Goal: Task Accomplishment & Management: Manage account settings

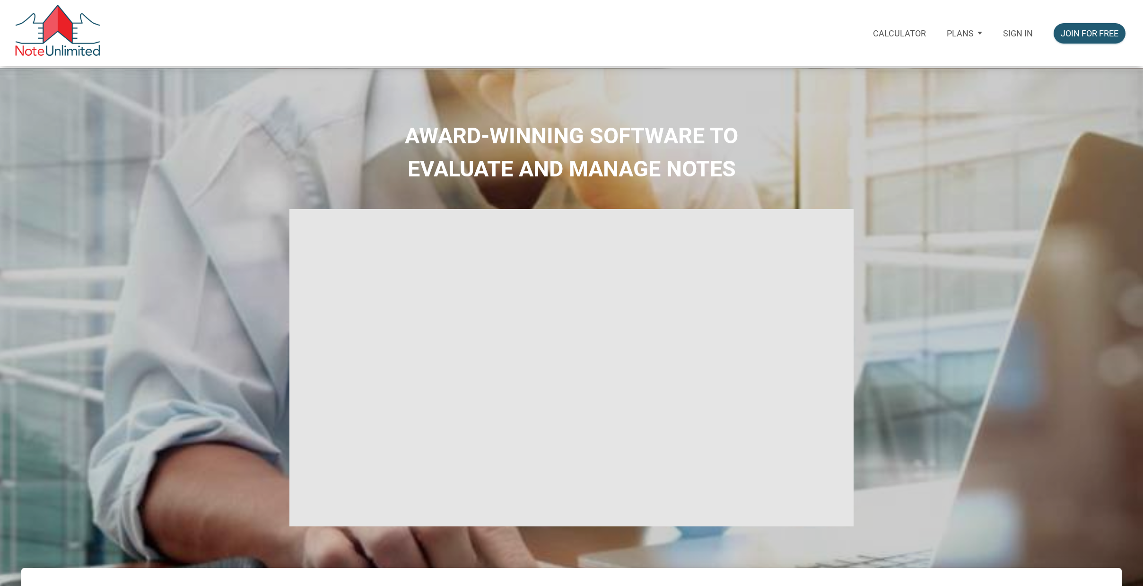
type input "Introduction to new features"
select select
click at [1014, 32] on p "Sign in" at bounding box center [1018, 33] width 30 height 10
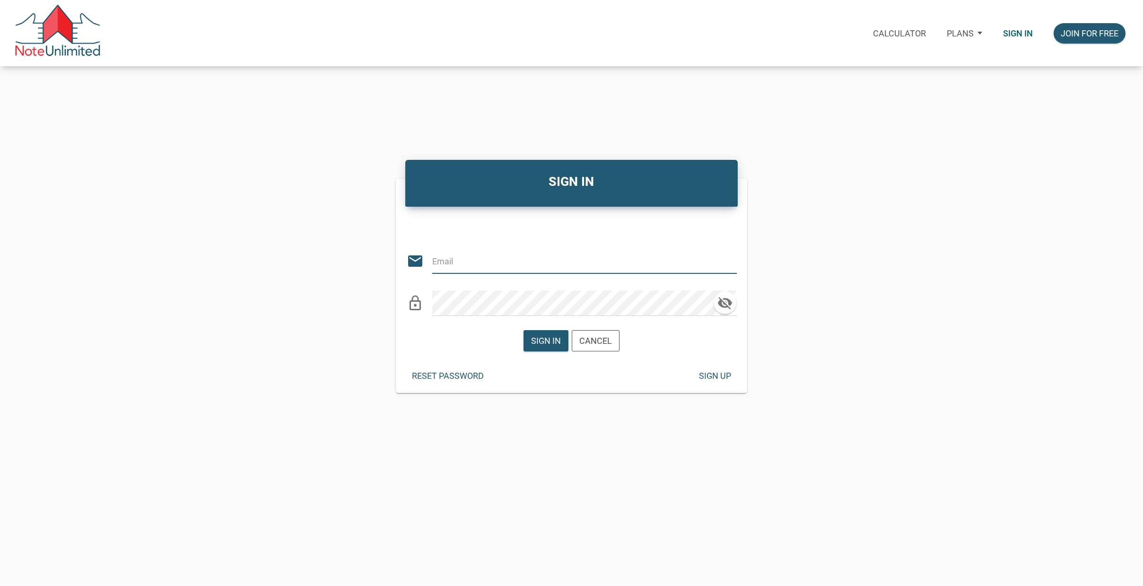
type input "[EMAIL_ADDRESS][DOMAIN_NAME]"
click at [547, 338] on div "Sign in" at bounding box center [546, 340] width 30 height 13
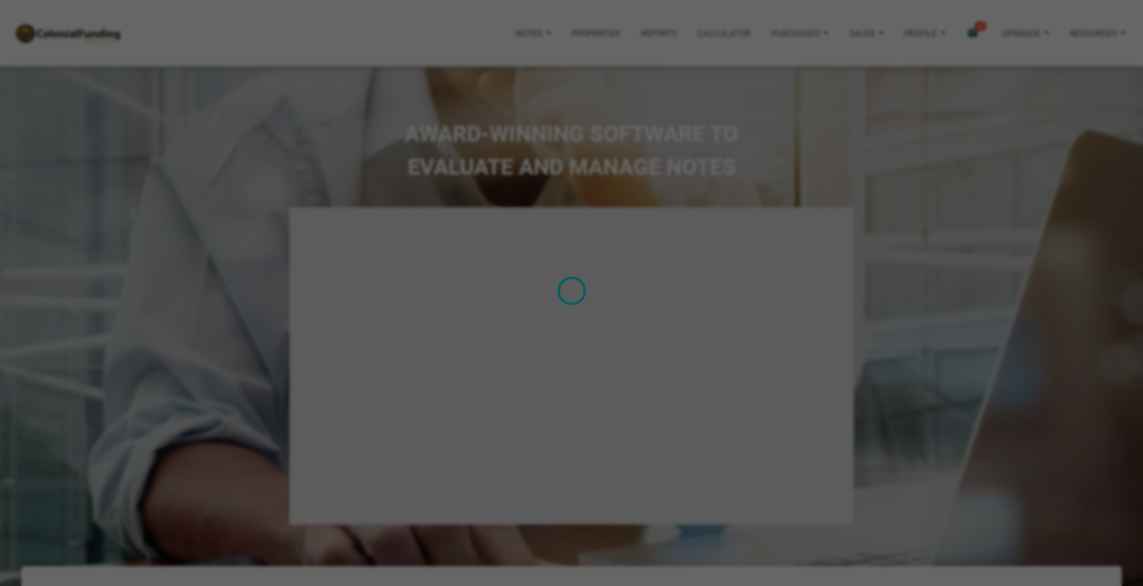
type input "Introduction to new features"
select select
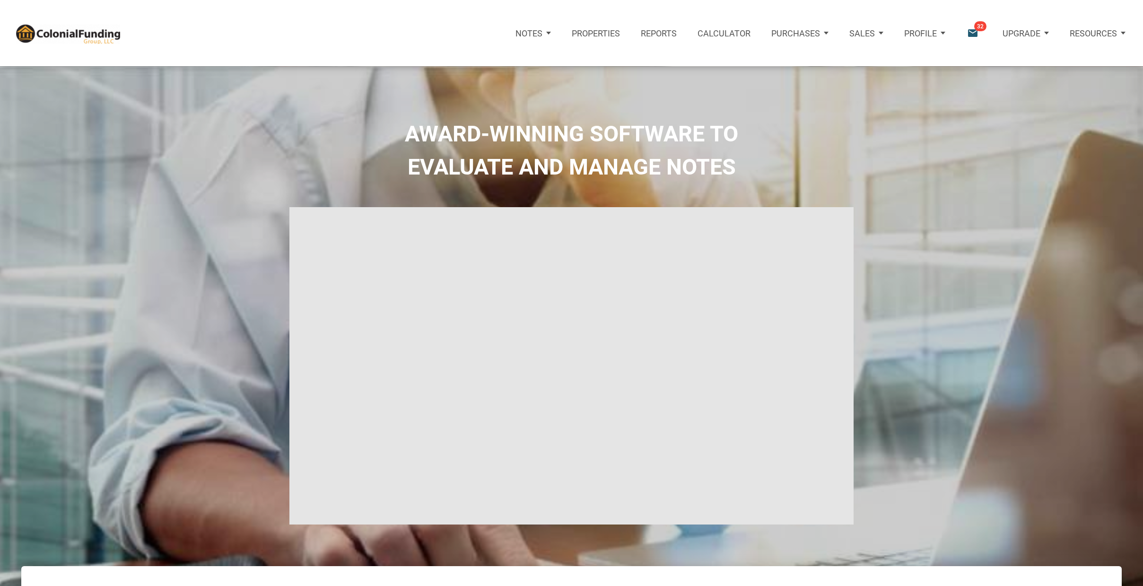
click at [974, 32] on icon "email" at bounding box center [972, 33] width 13 height 13
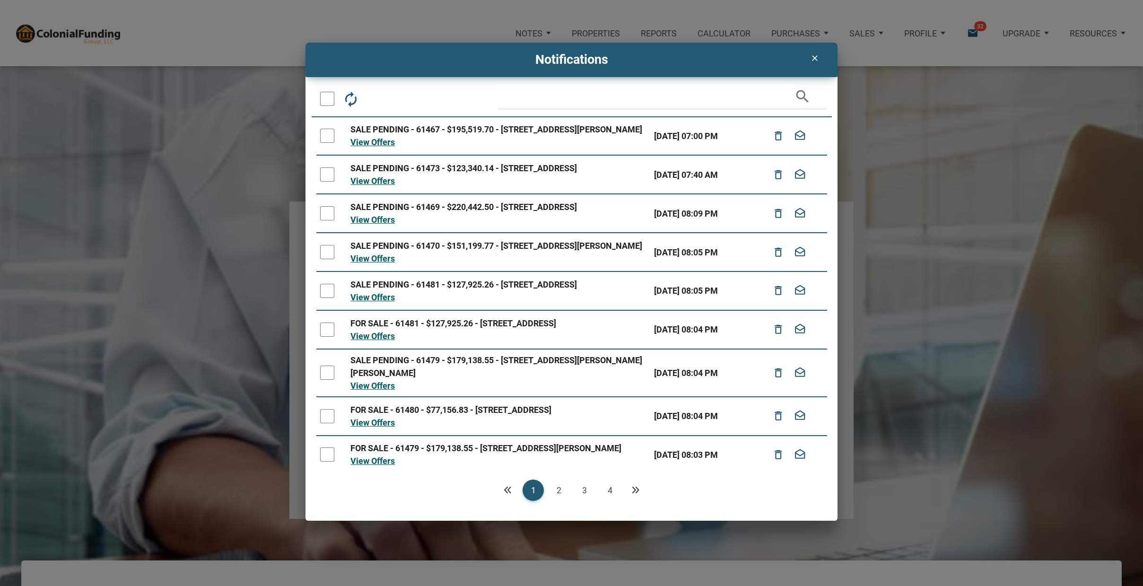
scroll to position [6, 0]
click at [559, 487] on link "2" at bounding box center [558, 489] width 21 height 21
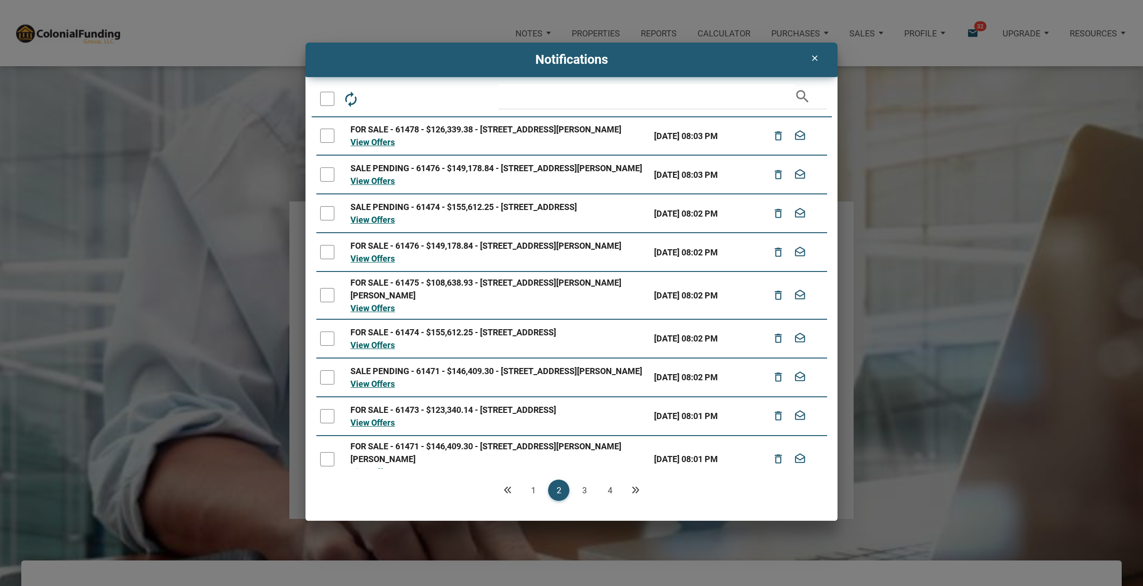
click at [584, 488] on link "3" at bounding box center [583, 489] width 21 height 21
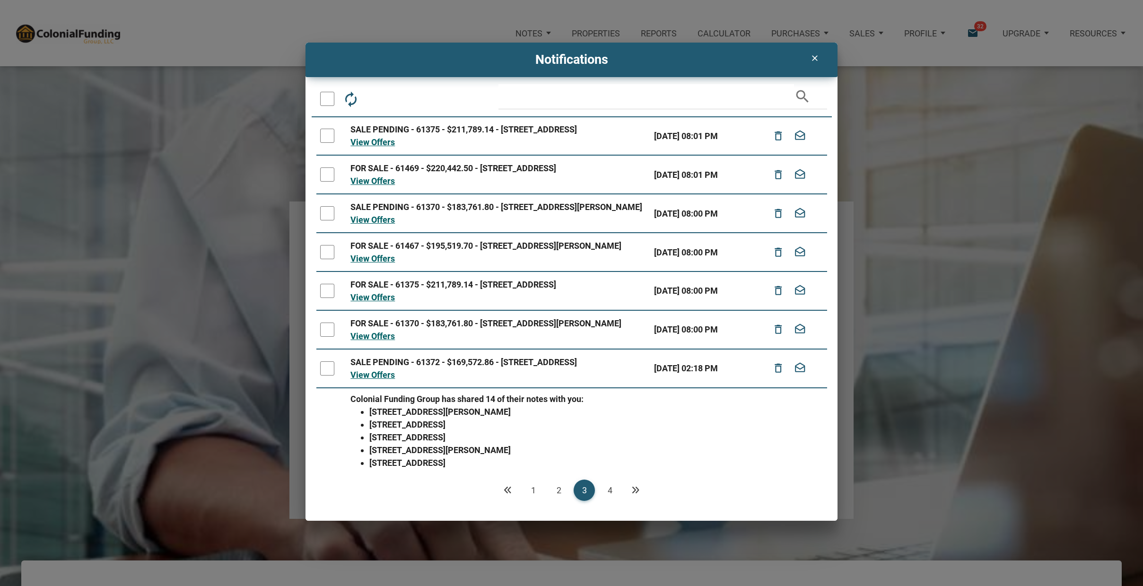
click at [610, 488] on link "4" at bounding box center [609, 489] width 21 height 21
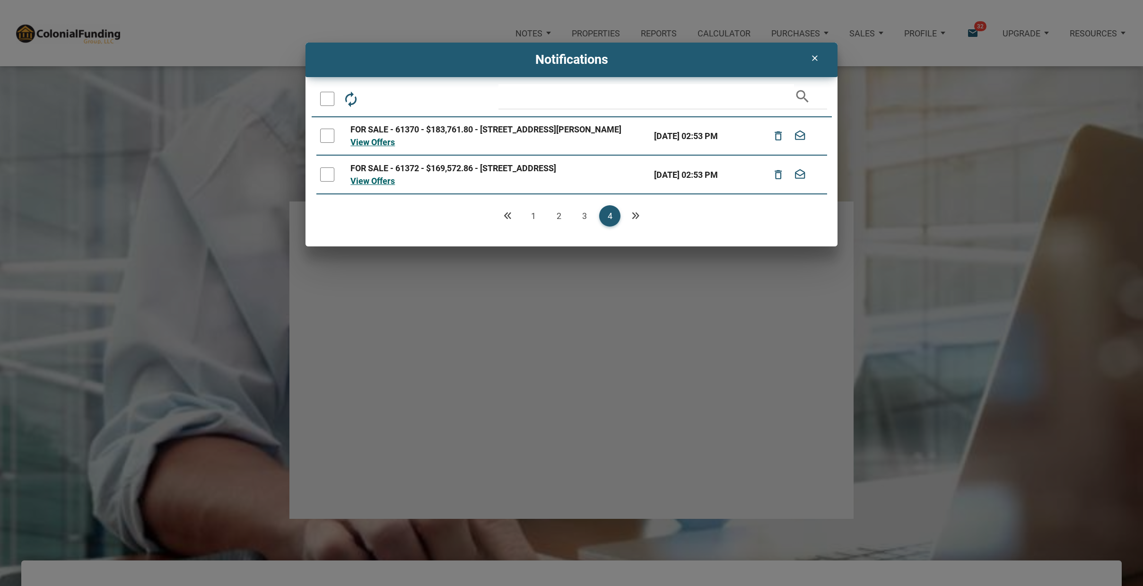
click at [505, 212] on icon "Previous" at bounding box center [507, 215] width 9 height 9
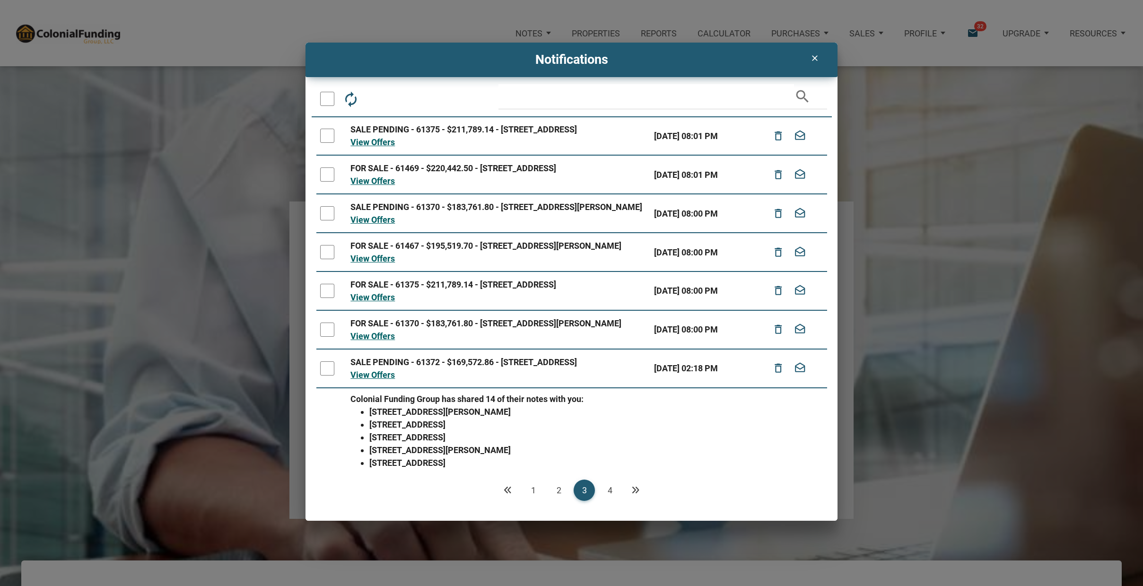
click at [532, 487] on link "1" at bounding box center [532, 489] width 21 height 21
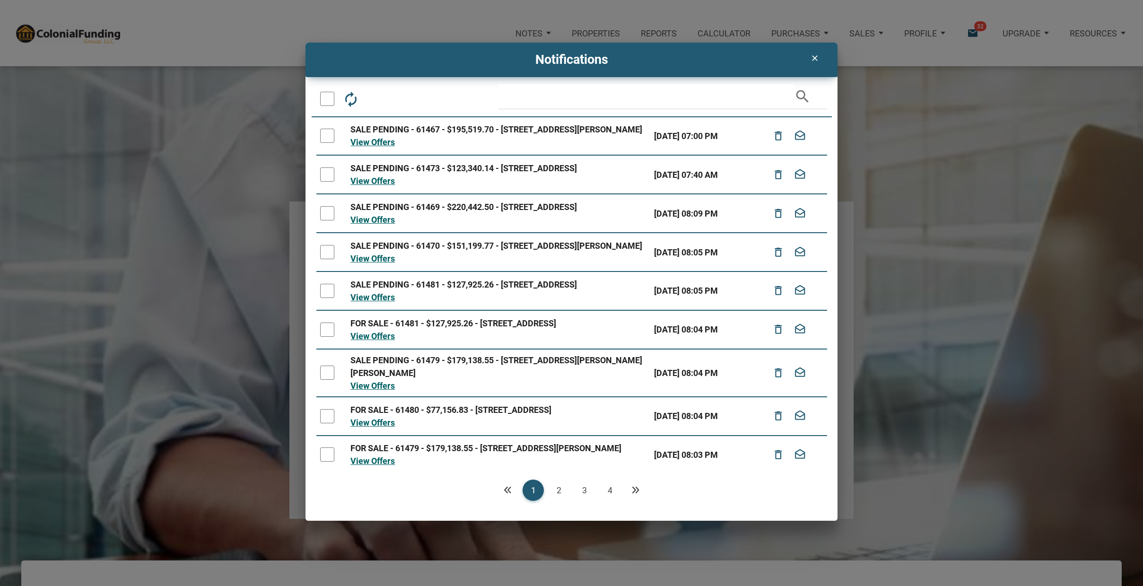
scroll to position [0, 0]
click at [376, 147] on link "View Offers" at bounding box center [372, 142] width 44 height 10
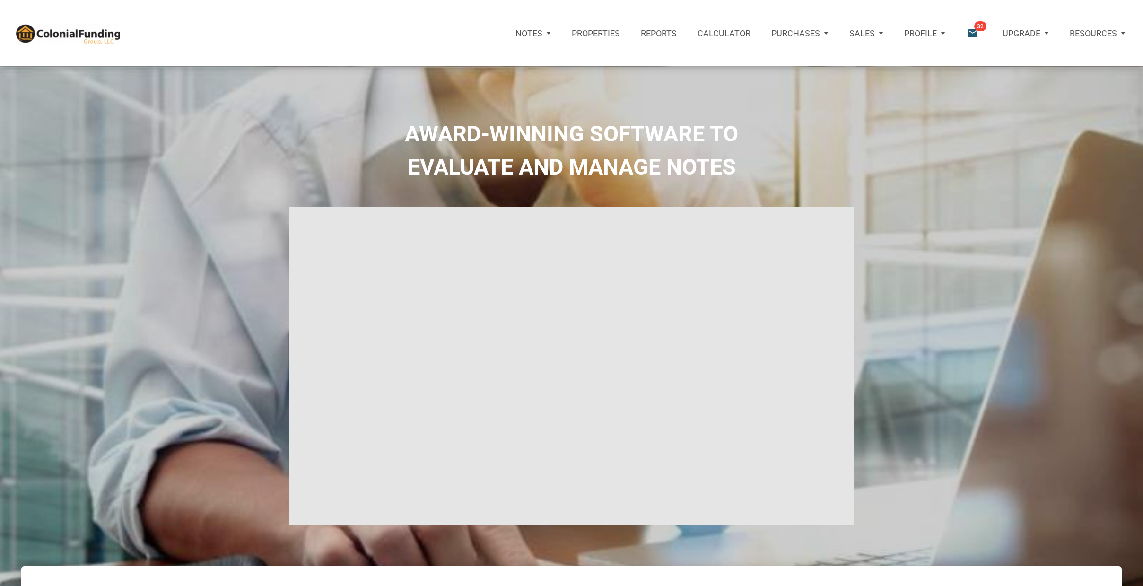
click at [541, 31] on p "Notes" at bounding box center [528, 33] width 27 height 10
click at [507, 57] on link "Dashboard" at bounding box center [504, 63] width 109 height 22
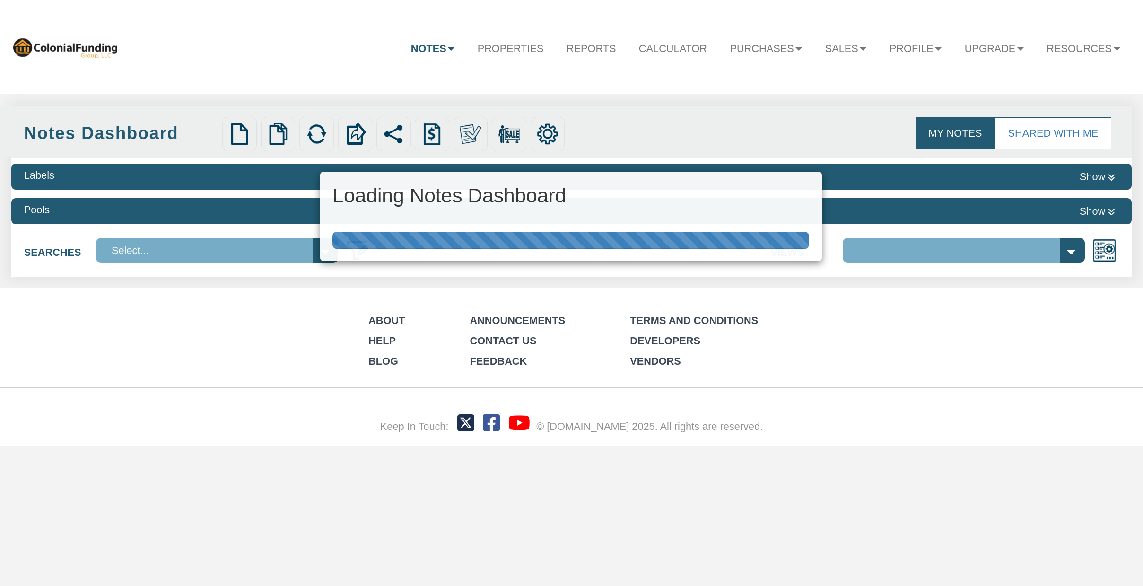
scroll to position [0, 0]
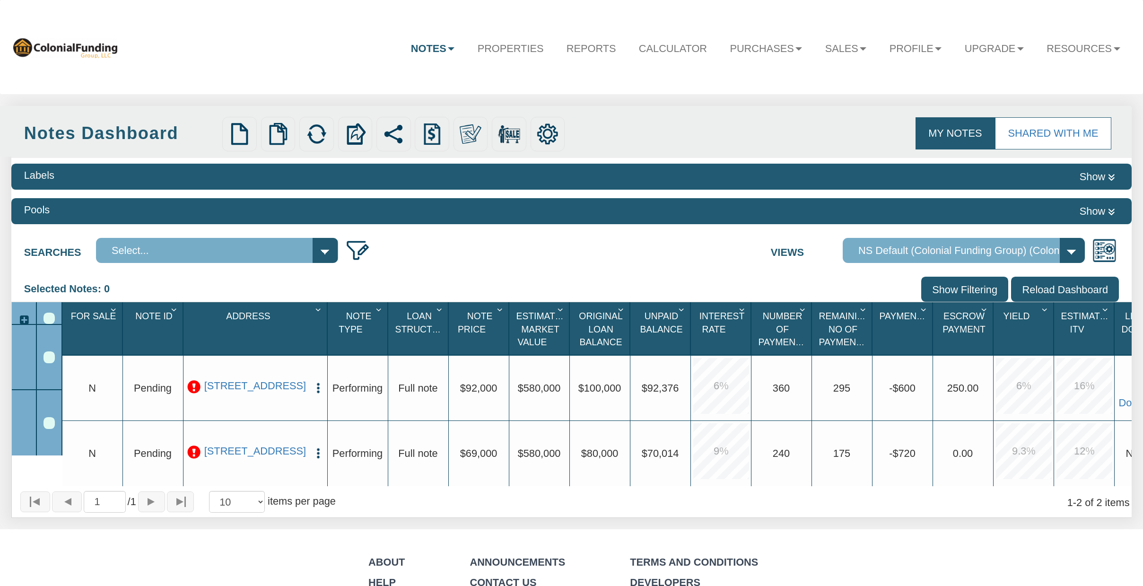
select select "316"
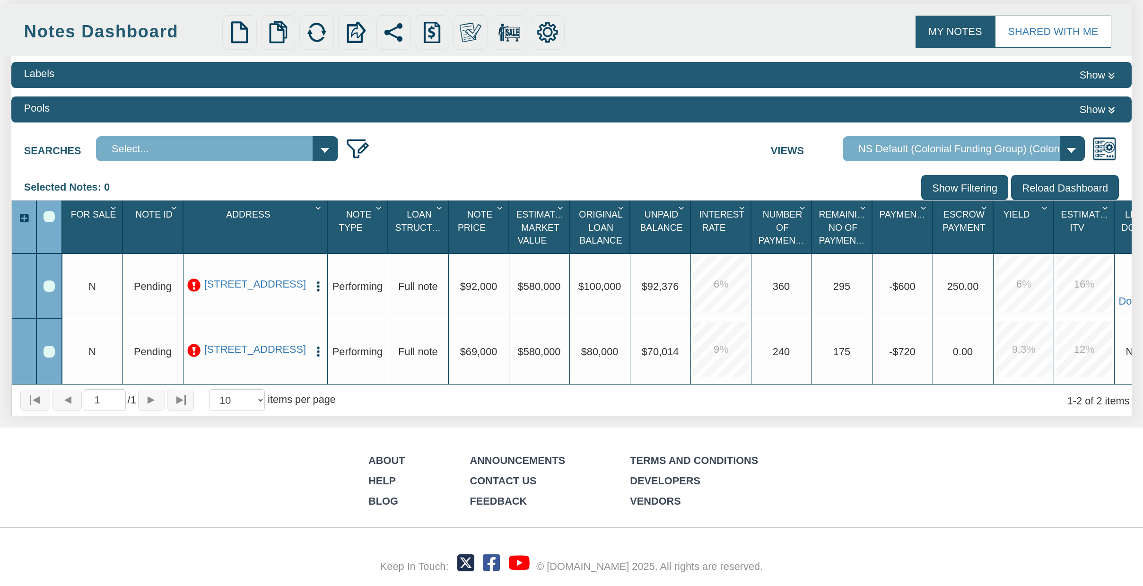
scroll to position [104, 0]
click at [1048, 29] on link "Shared with Me" at bounding box center [1053, 32] width 116 height 32
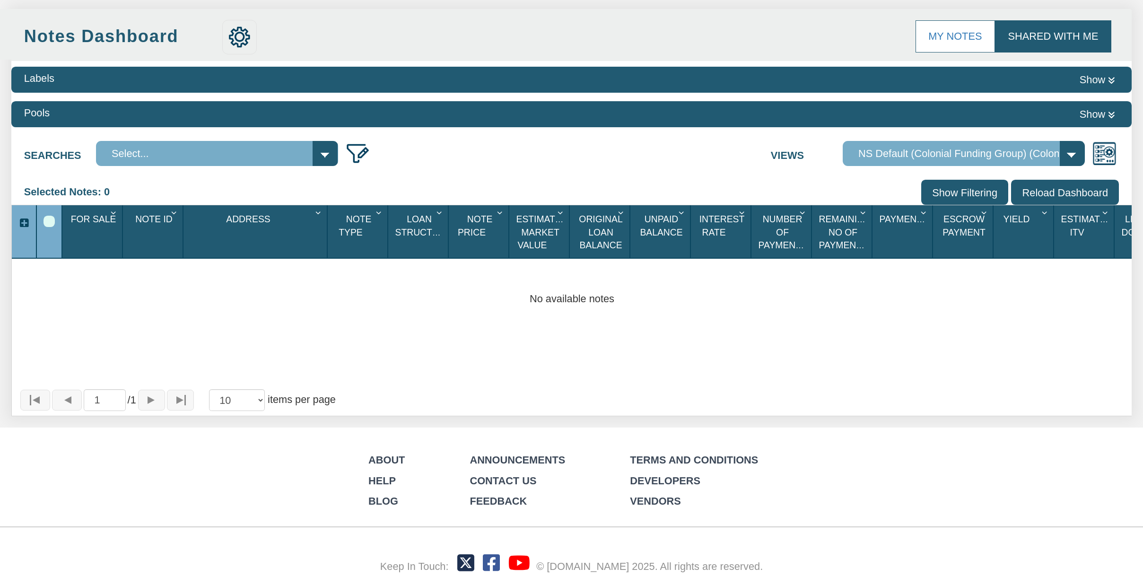
scroll to position [99, 0]
click at [239, 33] on img at bounding box center [239, 37] width 22 height 22
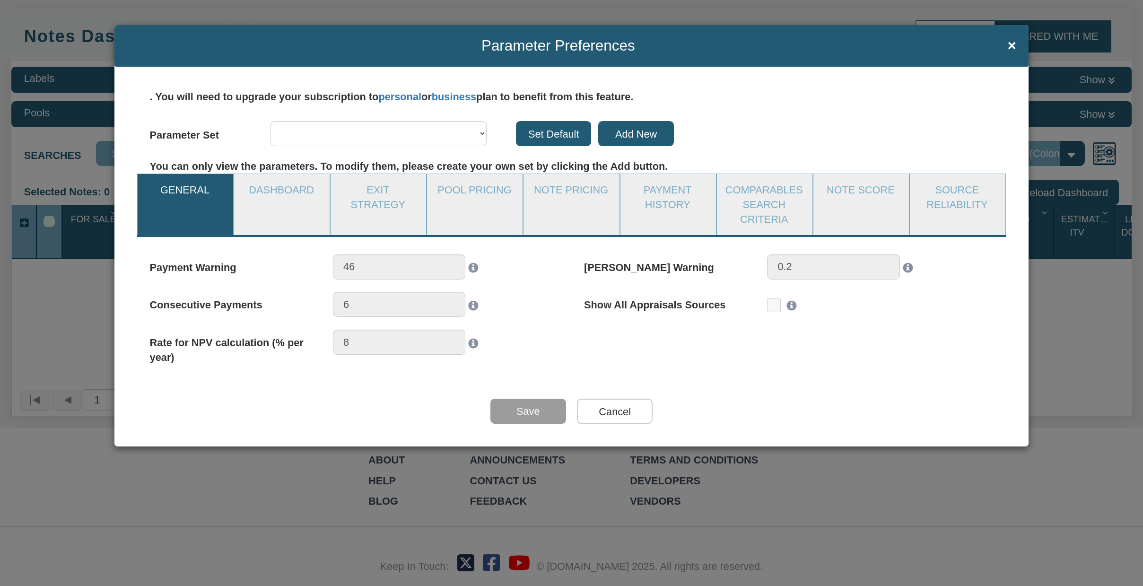
select select "object:923"
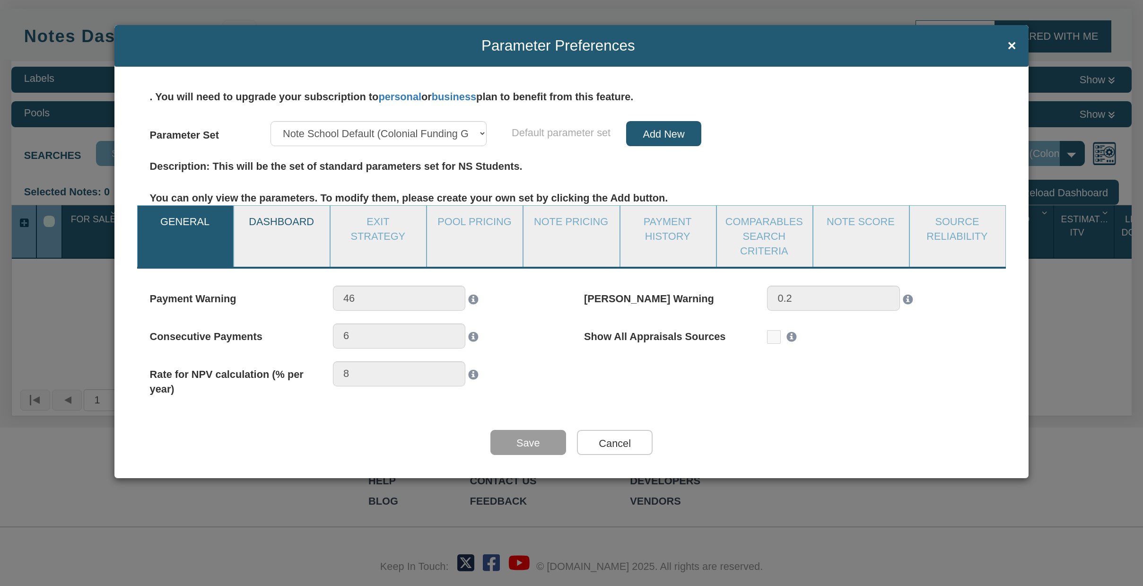
click at [279, 233] on link "Dashboard" at bounding box center [281, 221] width 95 height 31
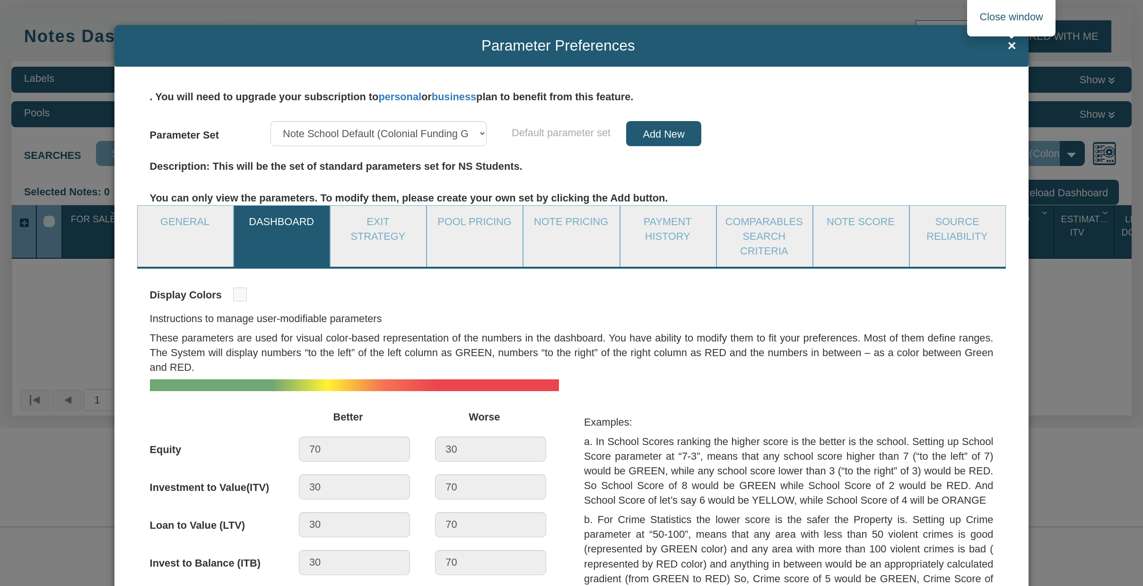
click at [1014, 49] on span "×" at bounding box center [1011, 46] width 9 height 17
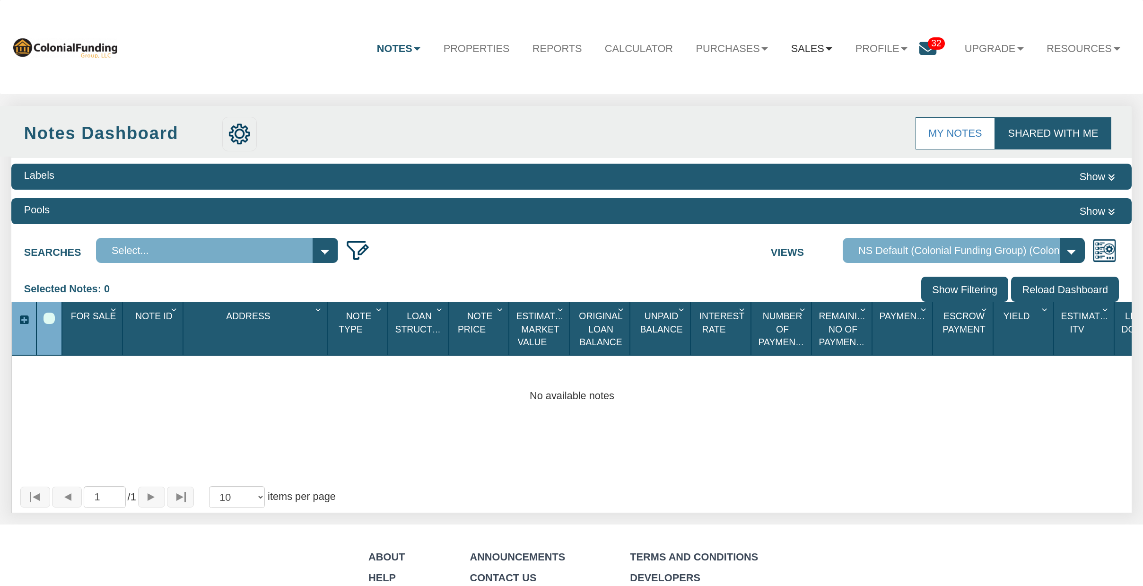
scroll to position [0, 0]
click at [827, 47] on link "Sales" at bounding box center [812, 48] width 64 height 32
click at [762, 50] on b at bounding box center [764, 48] width 7 height 3
click at [621, 49] on link "Calculator" at bounding box center [638, 48] width 91 height 32
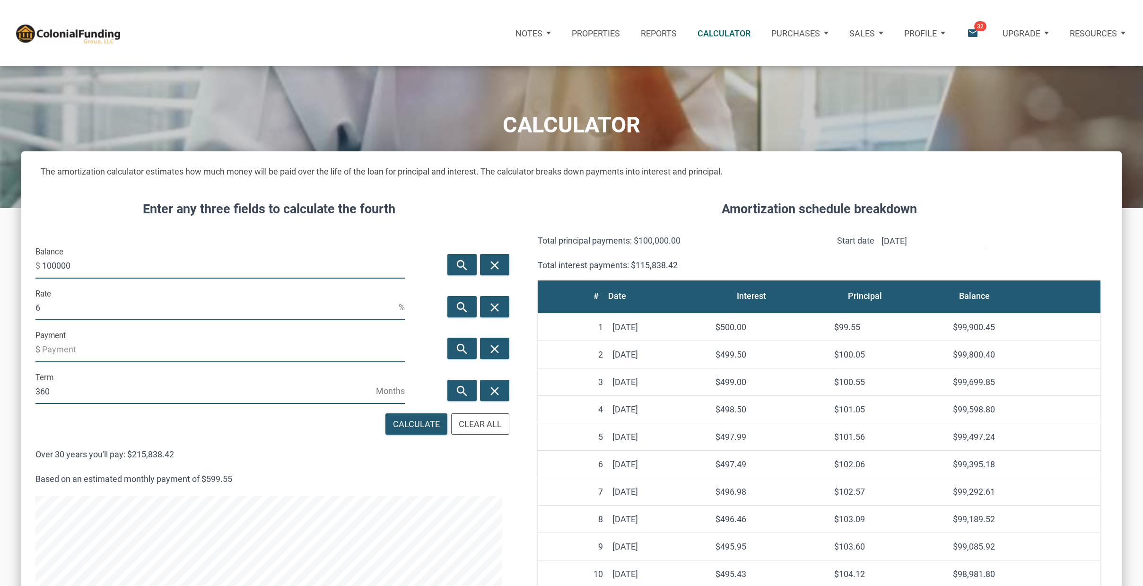
click at [946, 31] on div "Profile" at bounding box center [924, 33] width 62 height 34
click at [893, 61] on link "Settings" at bounding box center [899, 63] width 109 height 22
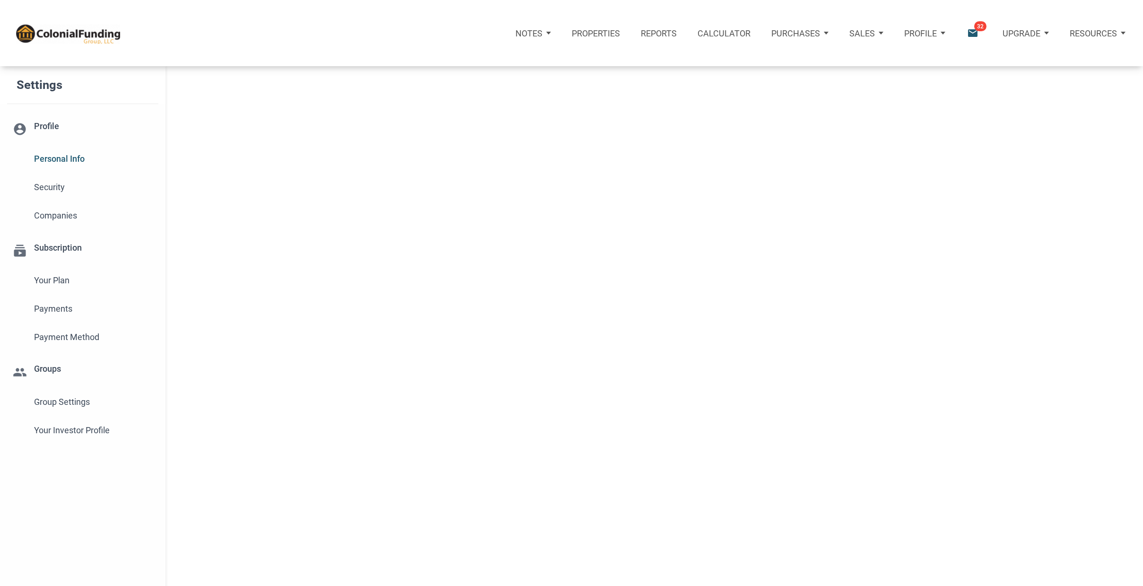
select select
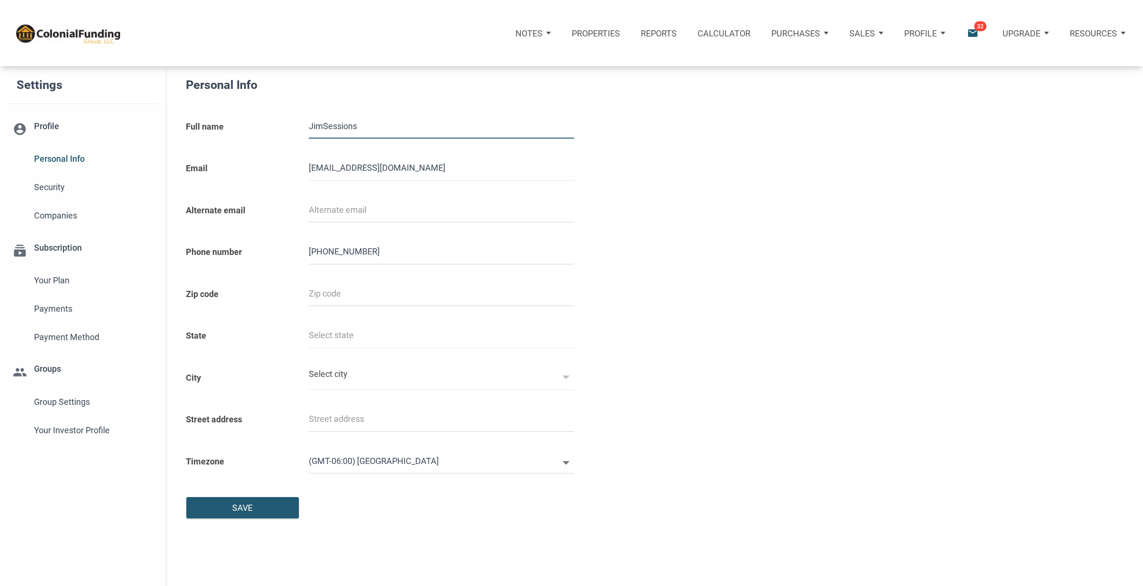
type input "2817230112"
select select
click at [69, 157] on span "Personal Info" at bounding box center [93, 158] width 119 height 17
click at [49, 183] on span "Security" at bounding box center [93, 187] width 119 height 17
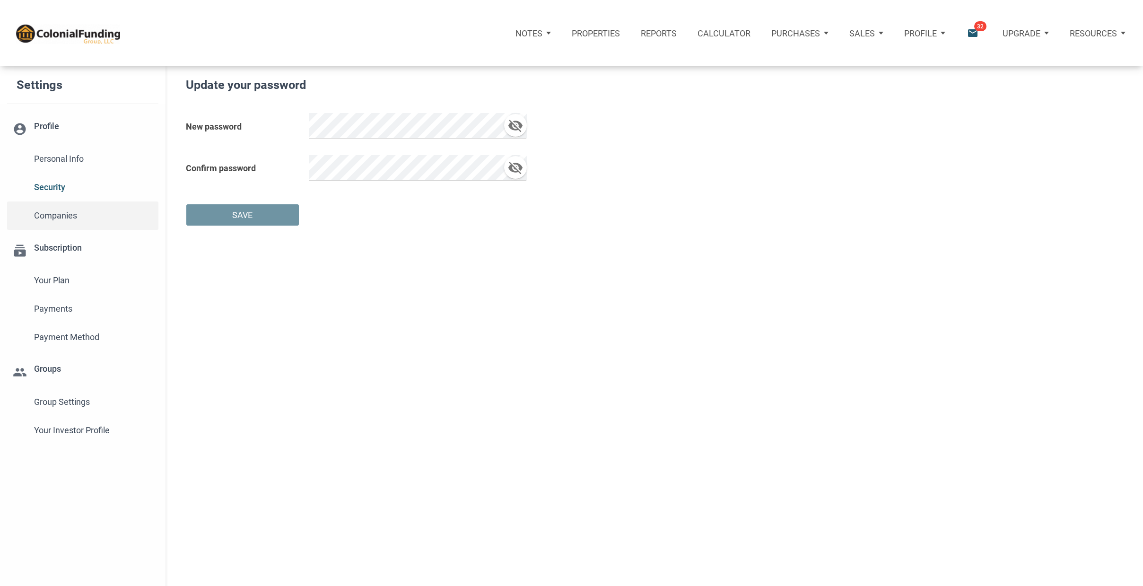
click at [56, 213] on span "Companies" at bounding box center [93, 215] width 119 height 17
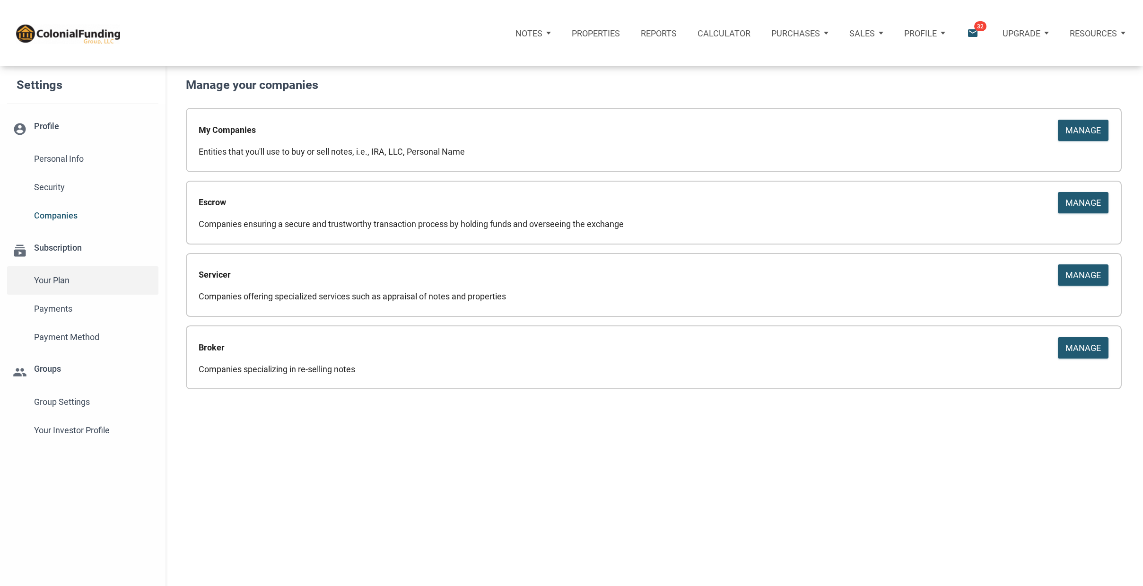
click at [67, 276] on span "Your plan" at bounding box center [93, 280] width 119 height 17
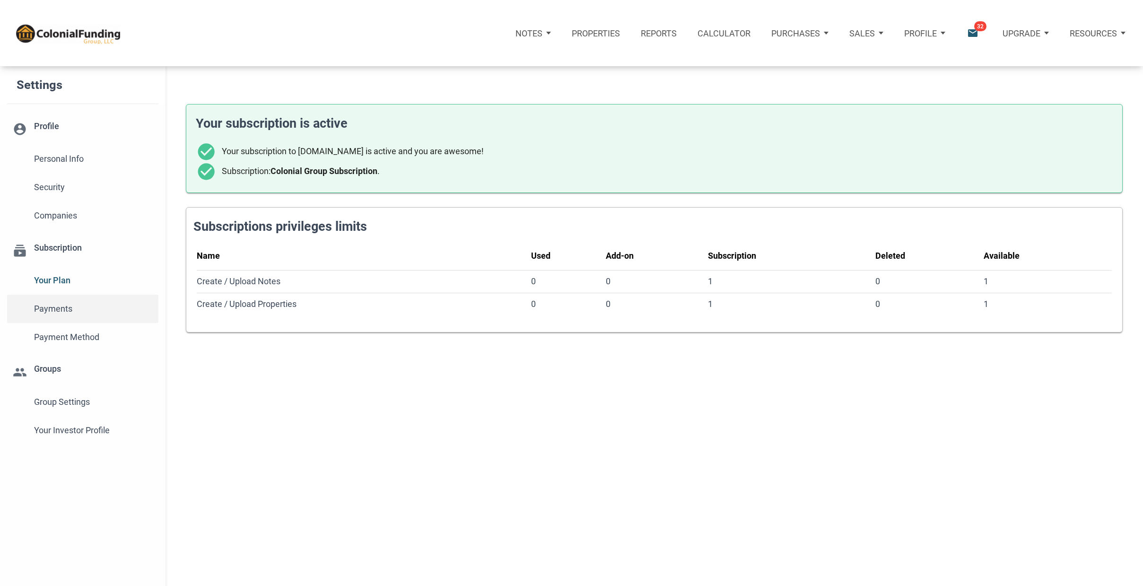
click at [67, 311] on span "Payments" at bounding box center [93, 308] width 119 height 17
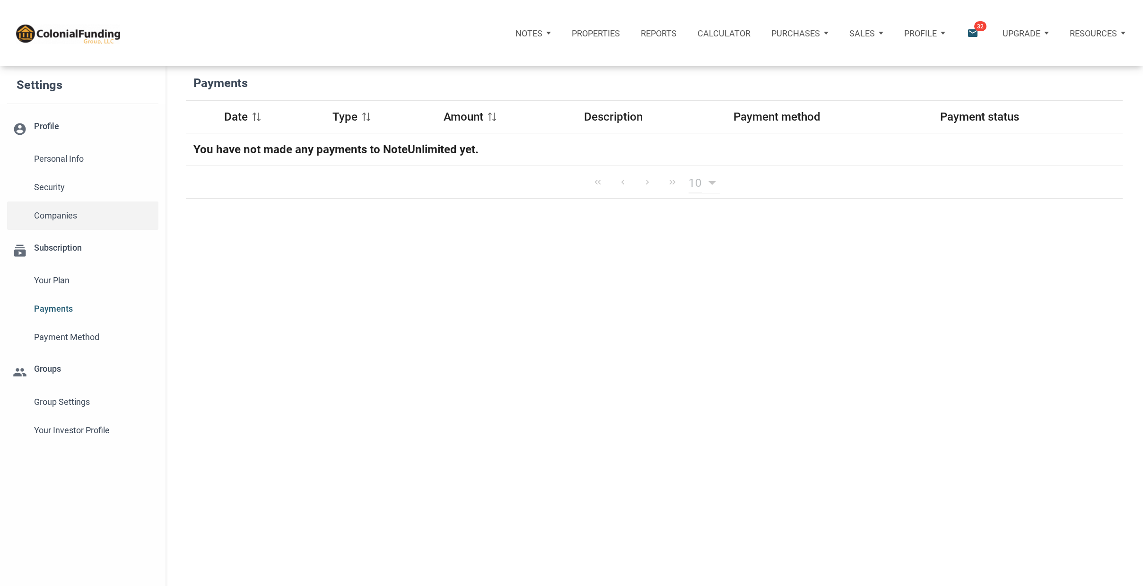
click at [59, 214] on span "Companies" at bounding box center [93, 215] width 119 height 17
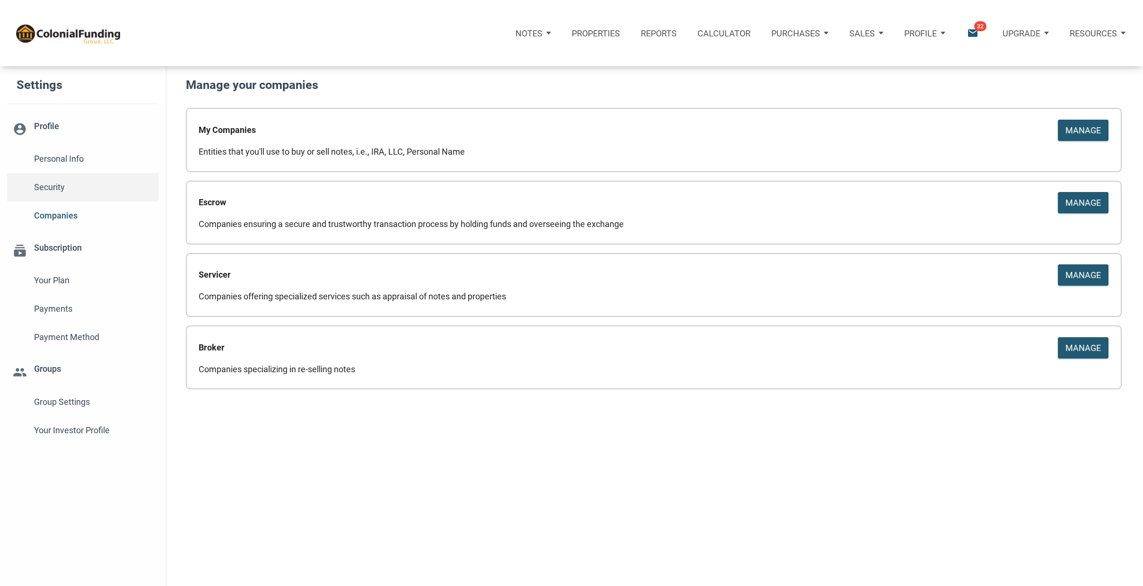
click at [61, 182] on span "Security" at bounding box center [93, 187] width 119 height 17
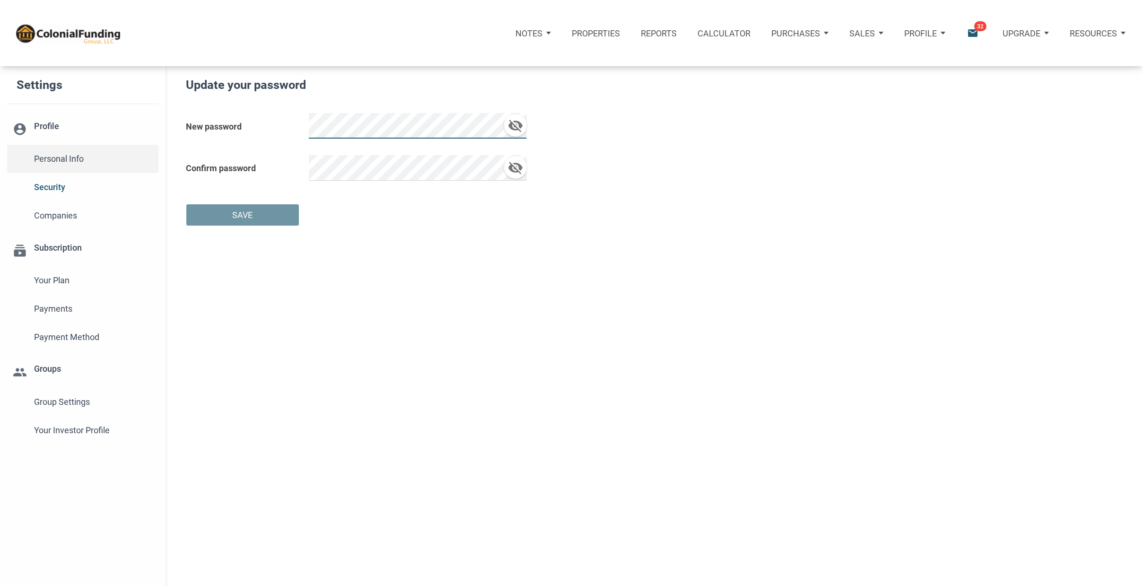
click at [53, 155] on span "Personal Info" at bounding box center [93, 158] width 119 height 17
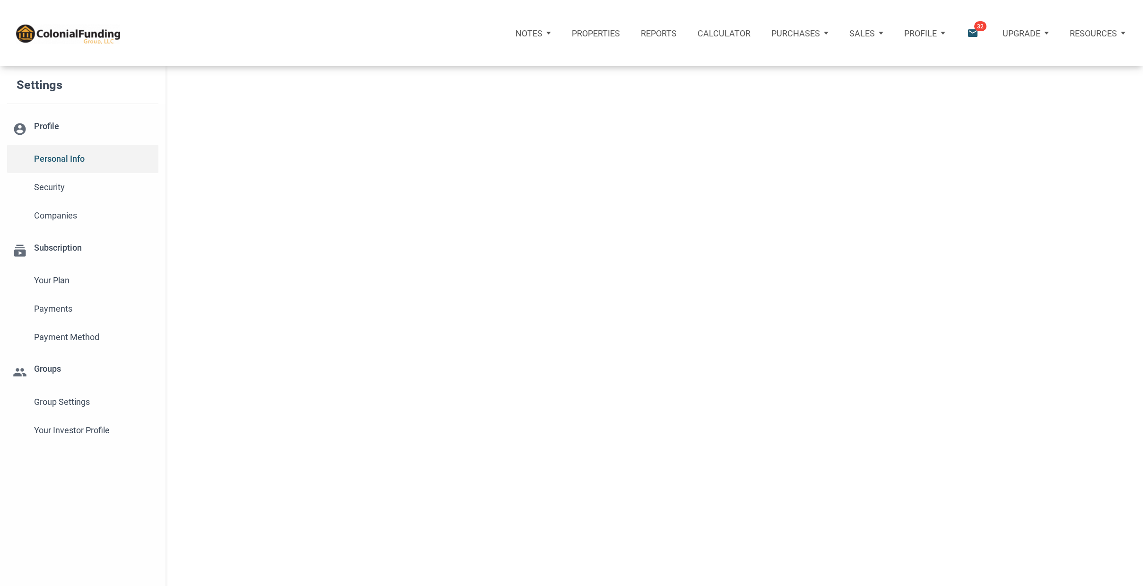
select select
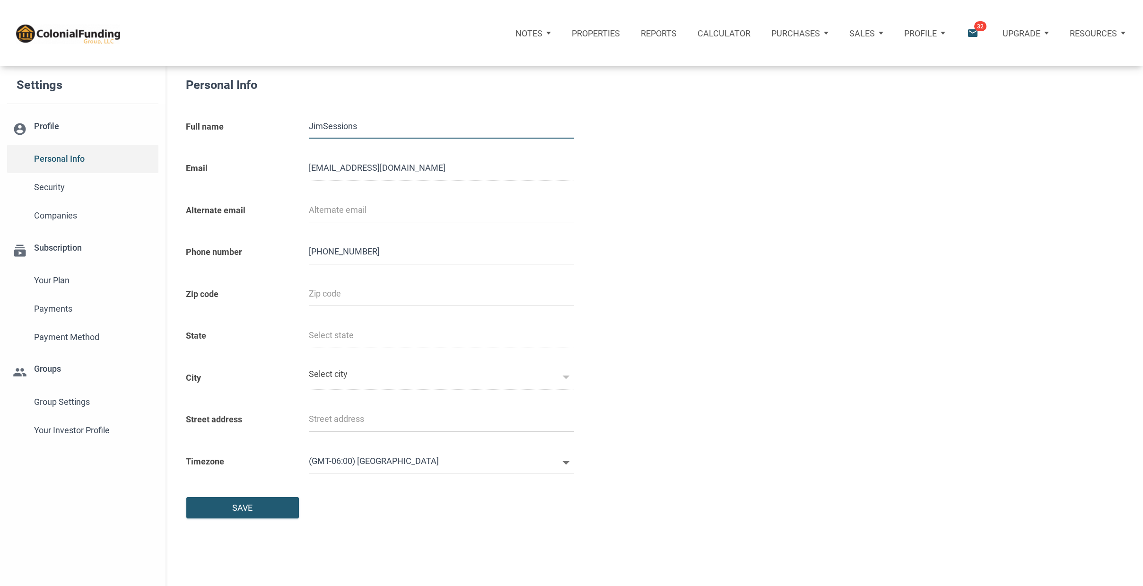
type input "2817230112"
select select
type input "[PERSON_NAME]"
select select
type input "[PERSON_NAME]"
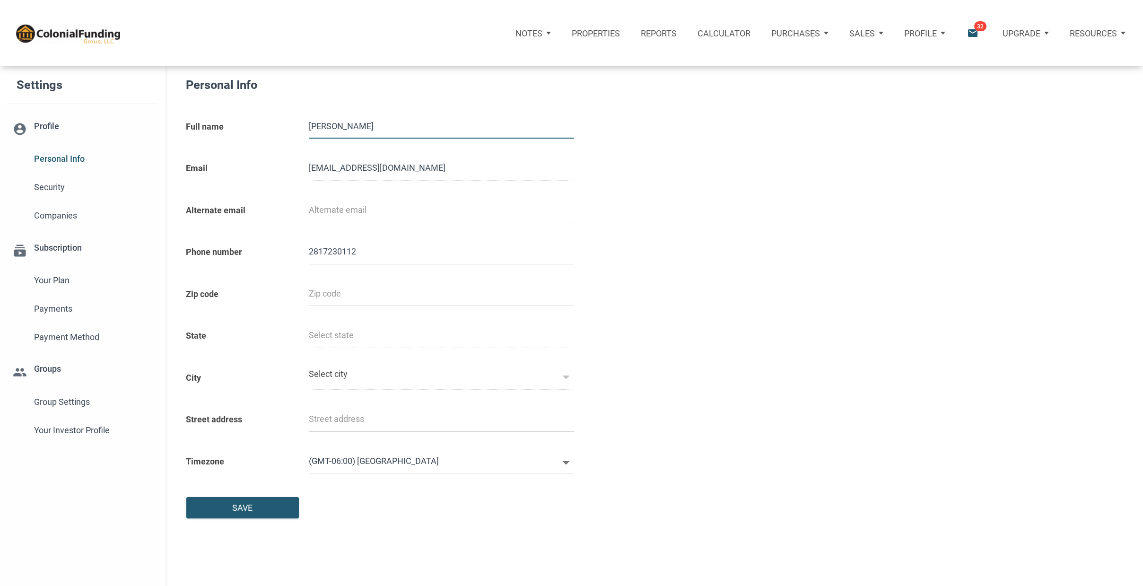
click at [633, 143] on div "Full name Jim Sessions" at bounding box center [418, 125] width 478 height 42
type input "7"
select select
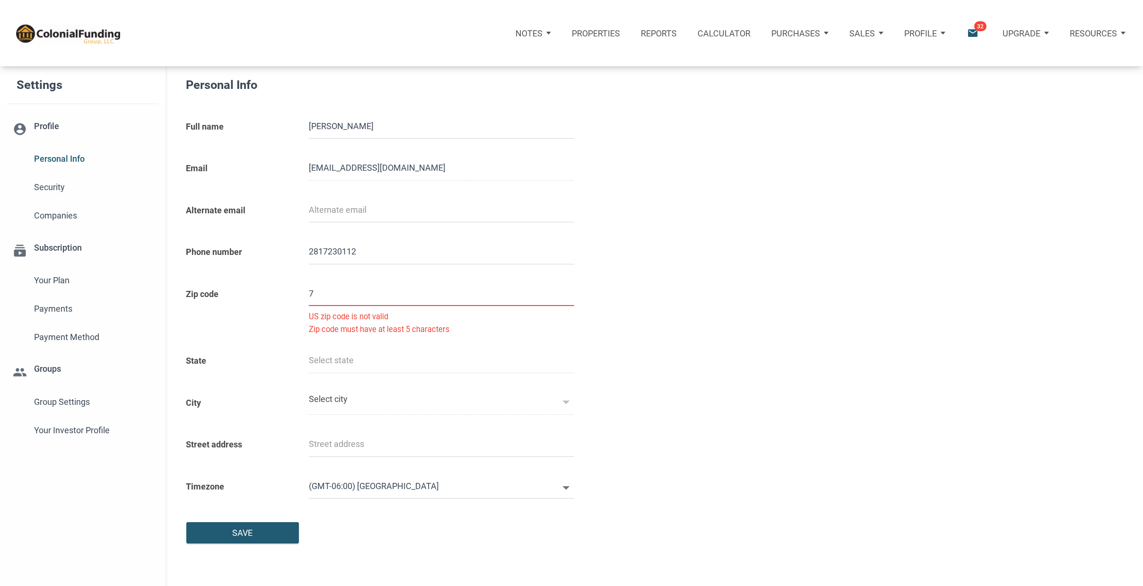
type input "77"
select select
type input "775"
select select
type input "7759"
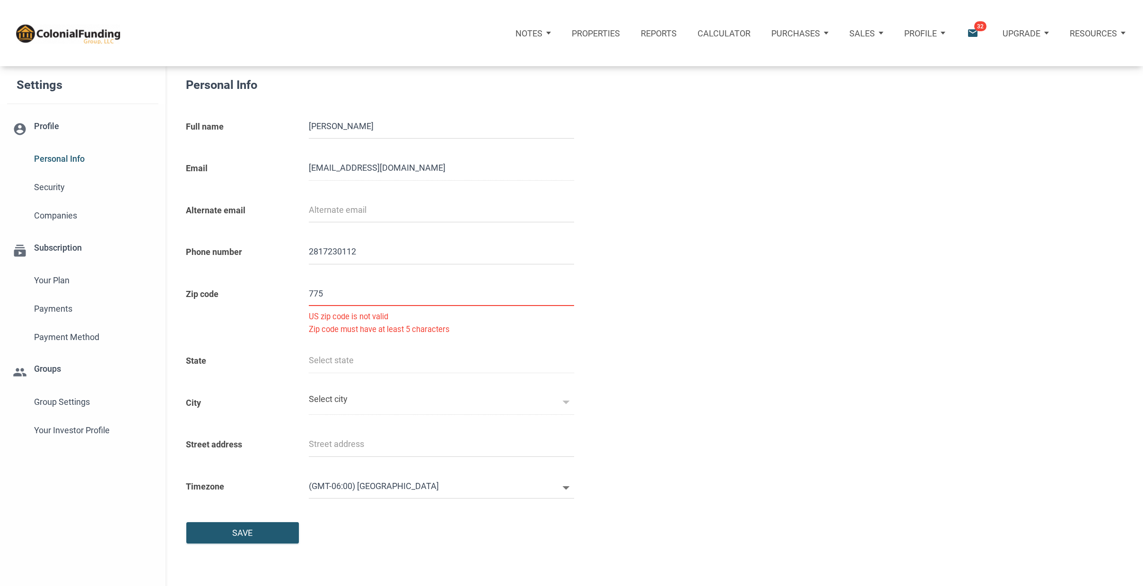
select select
type input "77598"
select select
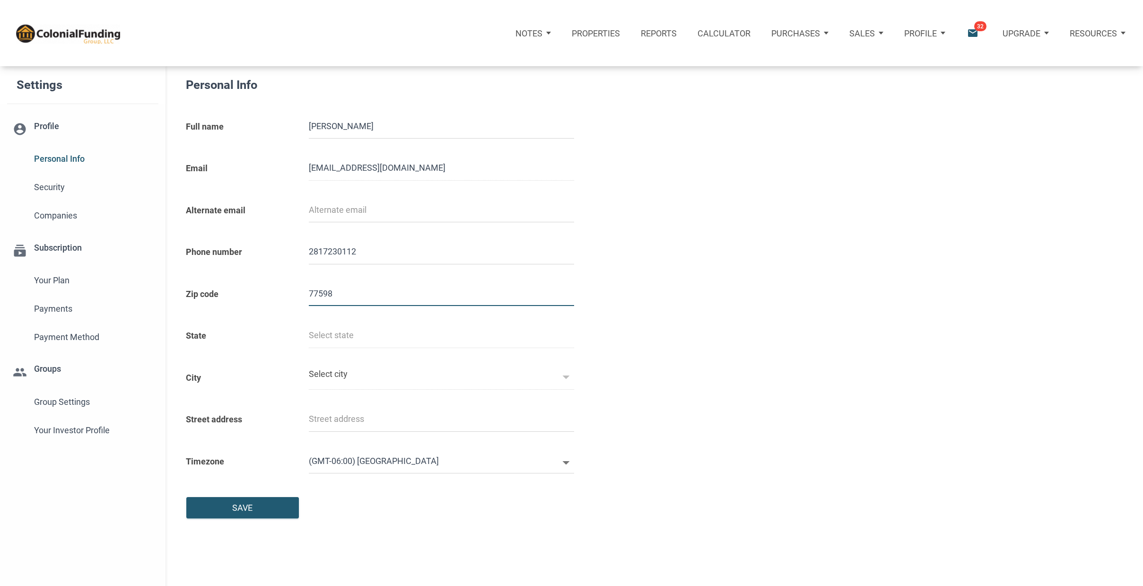
type input "[GEOGRAPHIC_DATA]"
type input "[PERSON_NAME]"
select select
type input "77598"
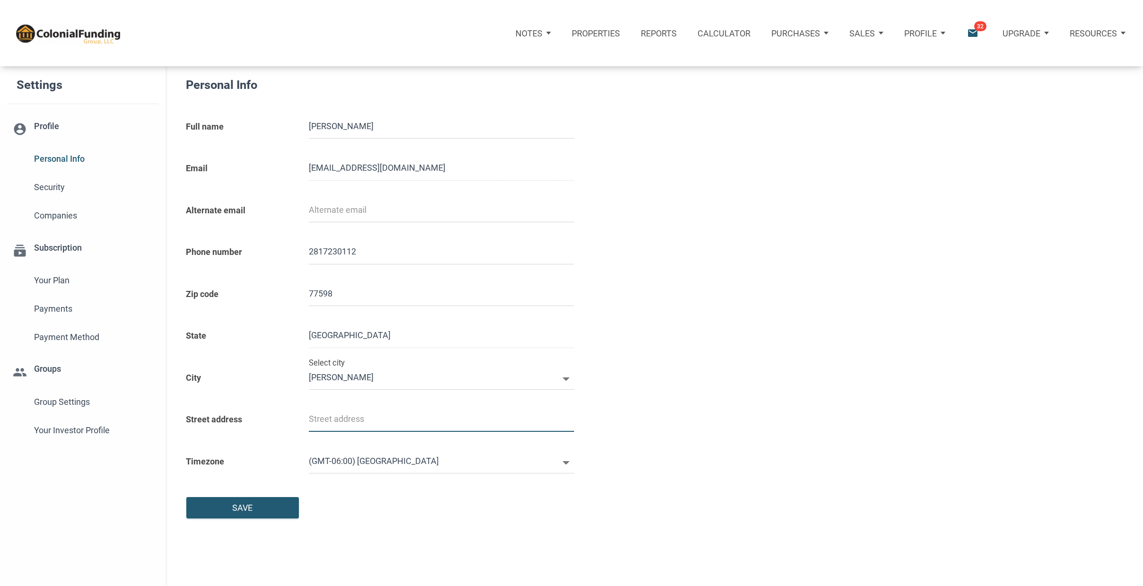
select select
type input "6"
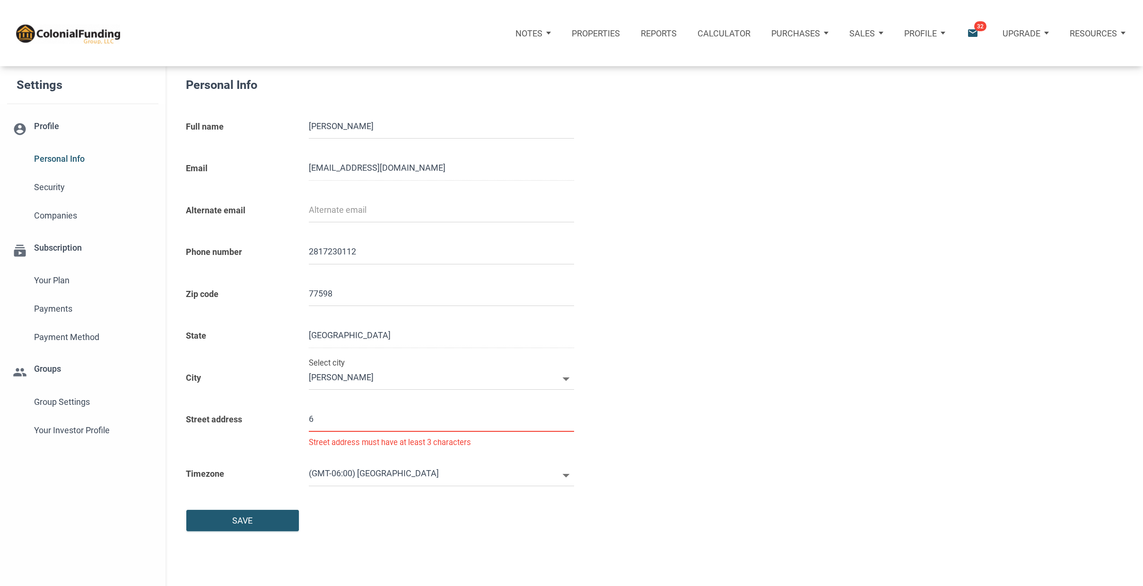
select select
type input "61"
select select
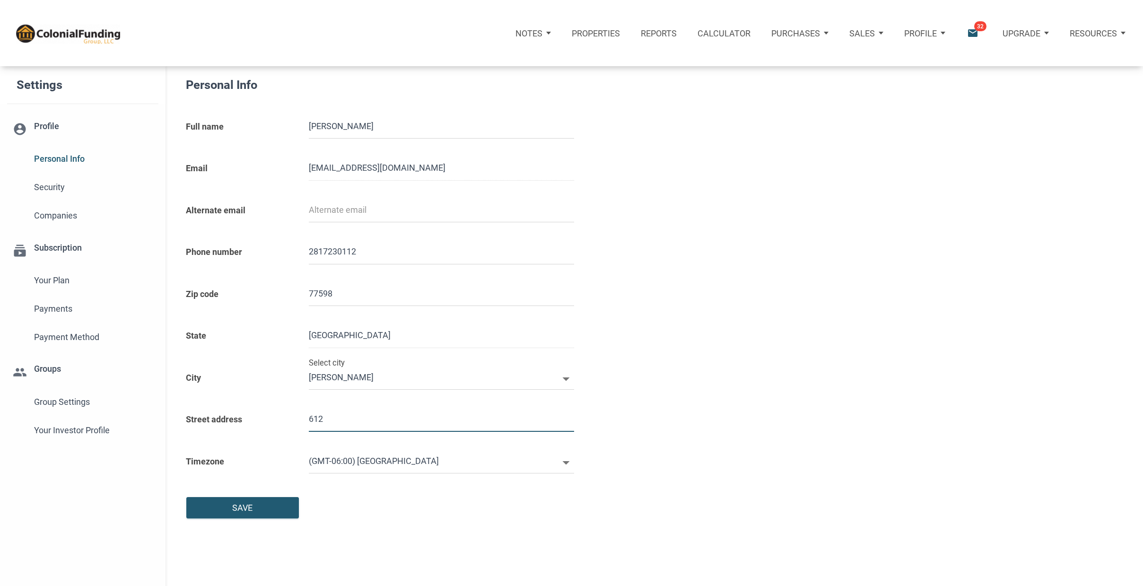
type input "612"
select select
type input "612 L"
select select
type input "612 Li"
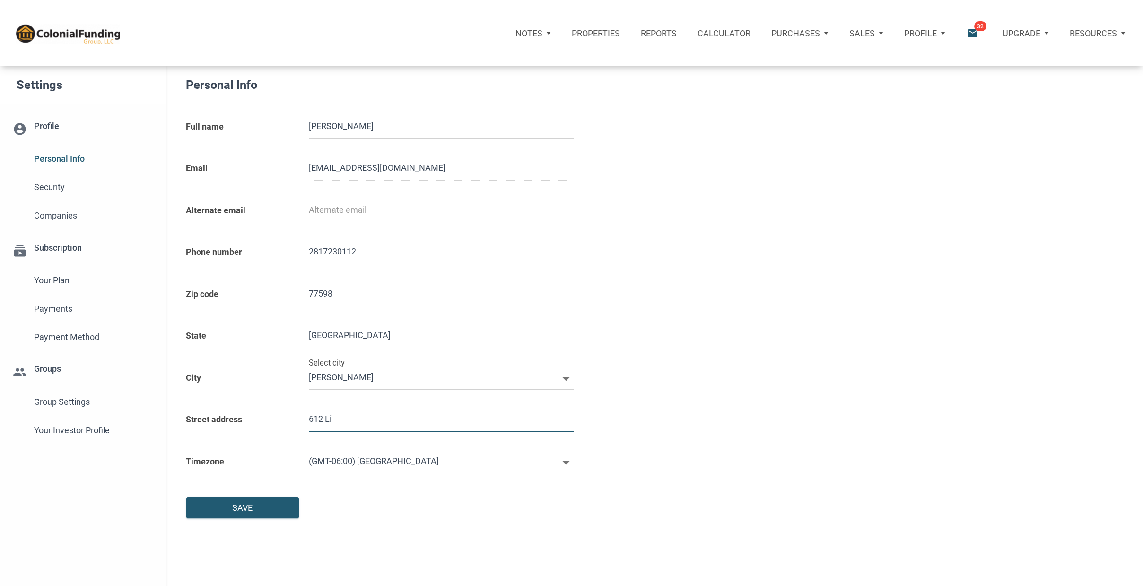
select select
type input "612 Liv"
select select
type input "612 Live"
select select
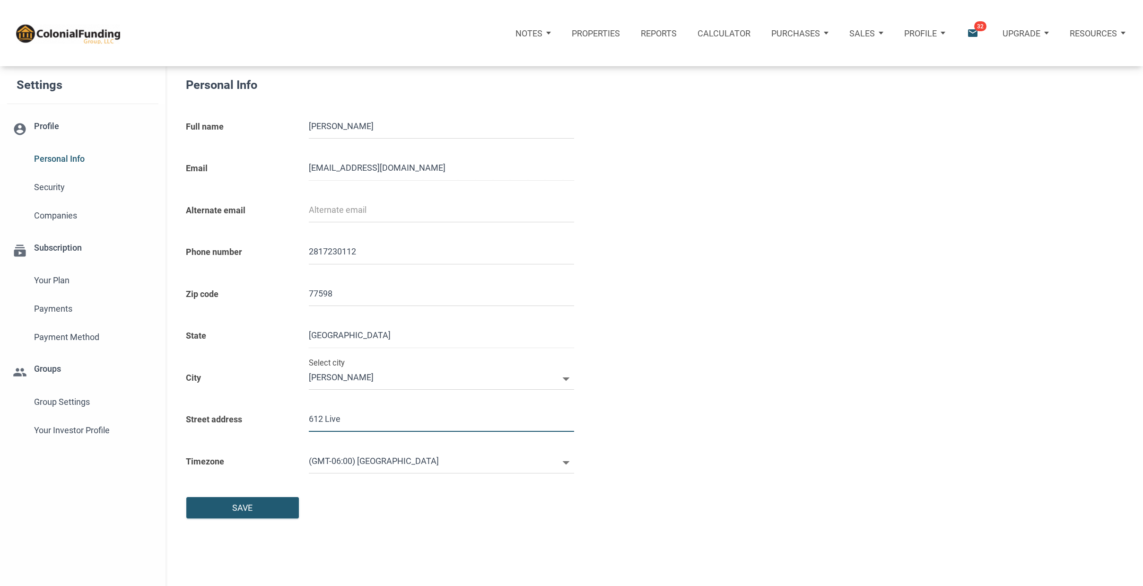
type input "612 Liver"
select select
type input "612 Liverm"
select select
type input "612 Livermo"
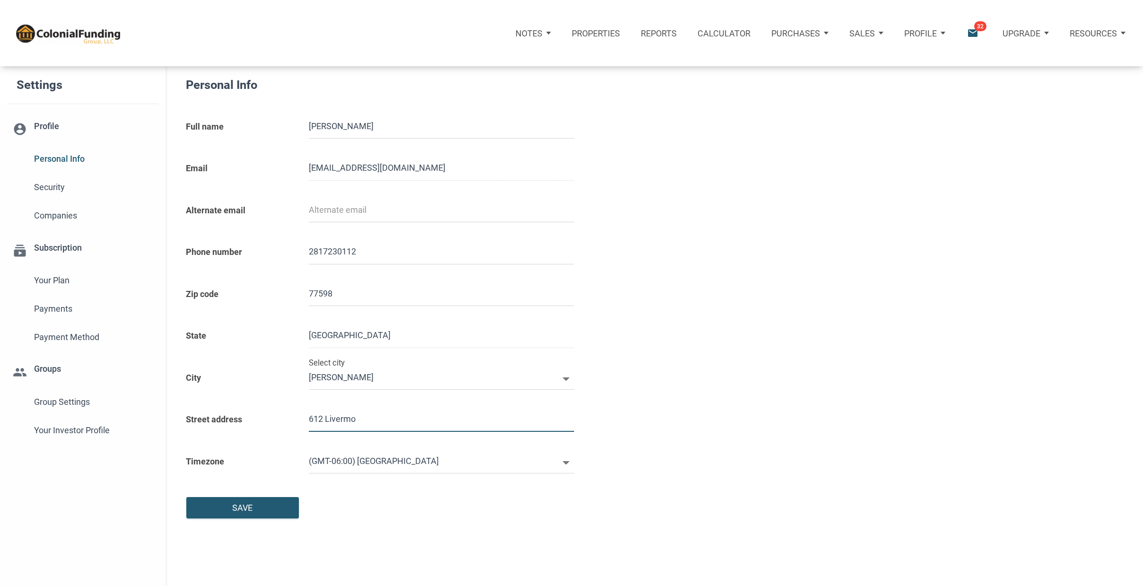
select select
type input "612 Livermor"
select select
type input "612 Livermore"
select select
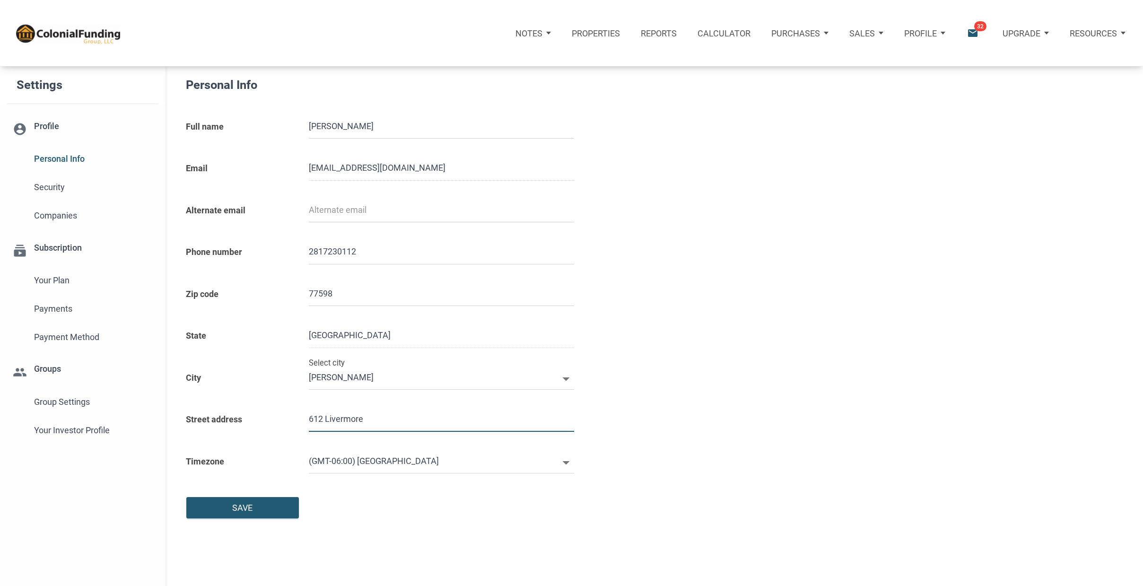
type input "612 Livermore S"
select select
type input "612 Livermore St"
select select
type input "612 Livermore Str"
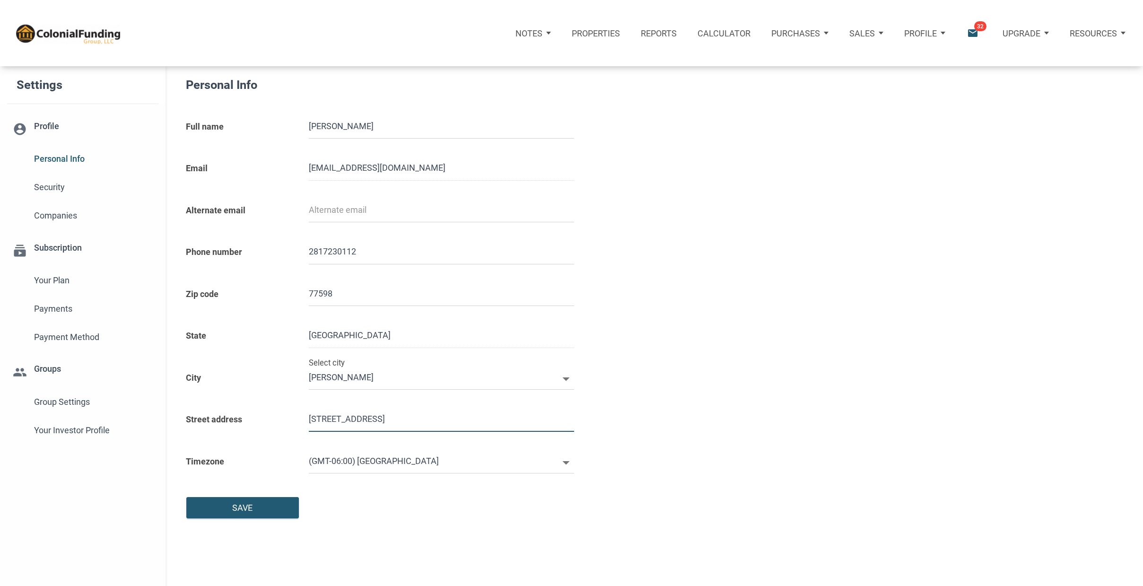
select select
type input "612 Livermore Stre"
select select
type input "612 Livermore Stree"
select select
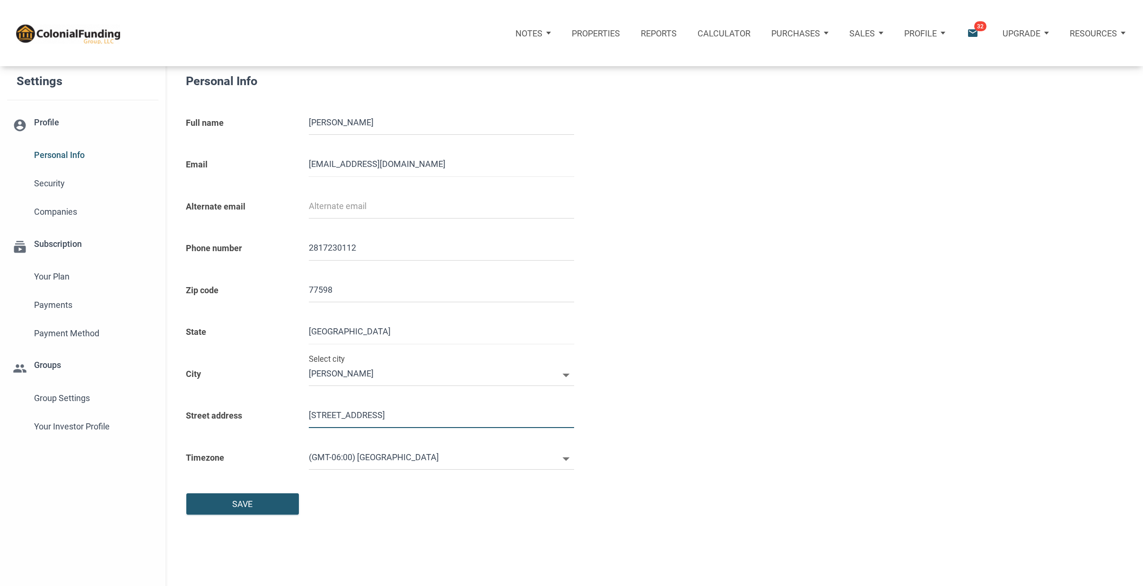
scroll to position [5, 0]
type input "[STREET_ADDRESS]"
drag, startPoint x: 255, startPoint y: 502, endPoint x: 262, endPoint y: 496, distance: 9.4
click at [256, 502] on div "Save" at bounding box center [243, 502] width 112 height 20
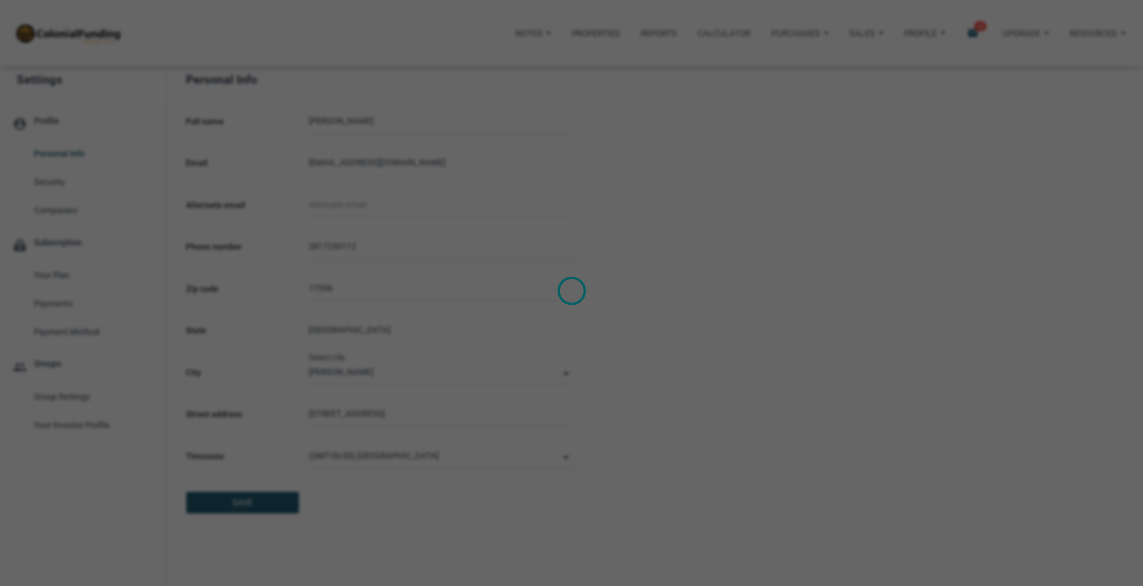
select select
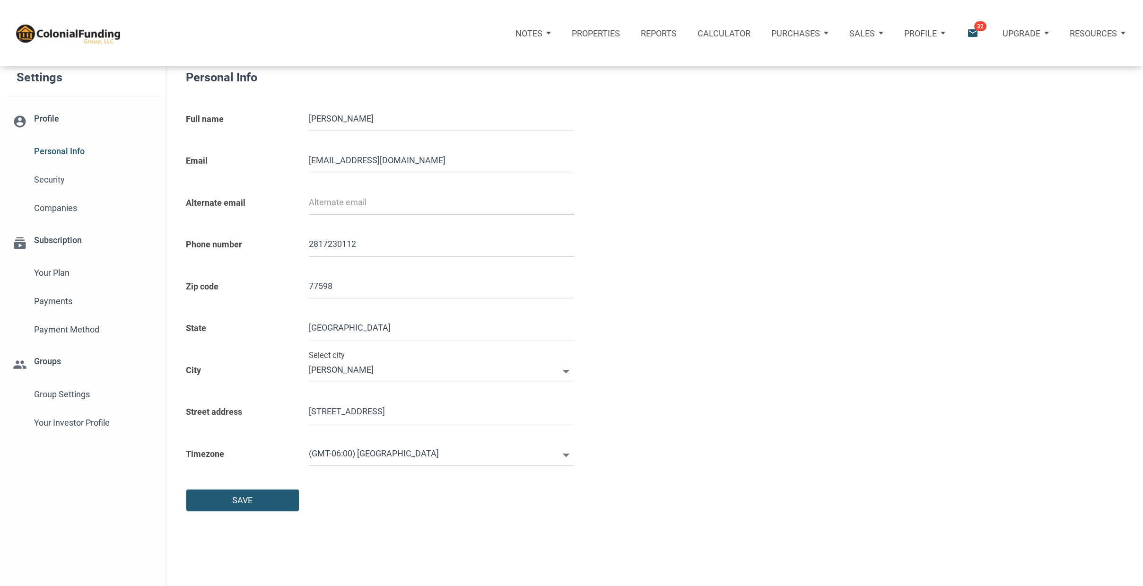
click at [546, 32] on div "Notes" at bounding box center [533, 33] width 56 height 34
click at [615, 53] on div "Properties" at bounding box center [595, 33] width 69 height 42
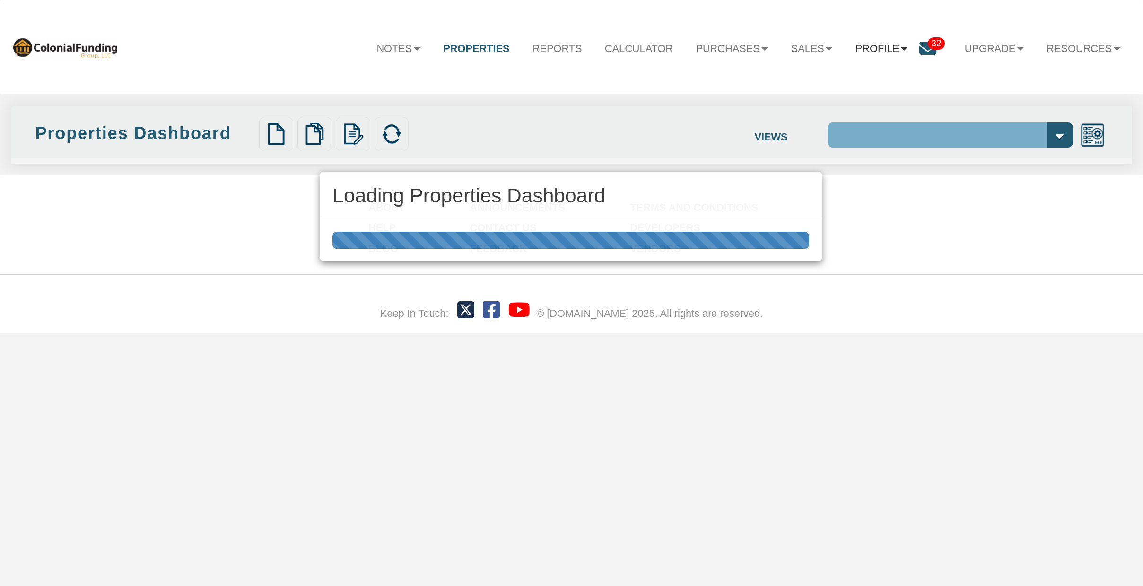
select select "138"
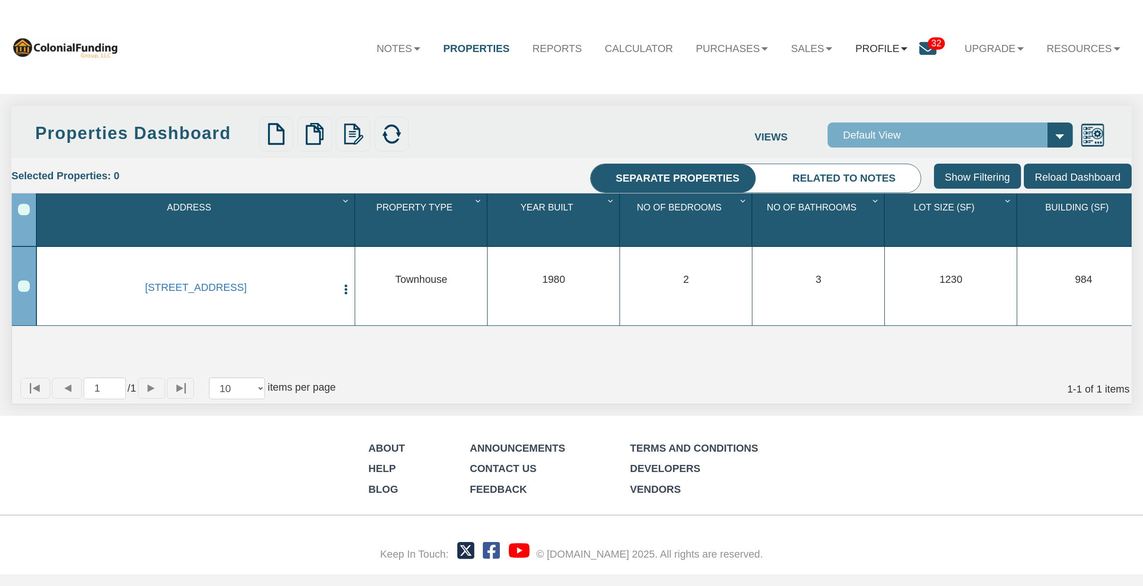
click at [901, 48] on b at bounding box center [904, 48] width 7 height 3
click at [888, 82] on link "Settings" at bounding box center [886, 84] width 133 height 20
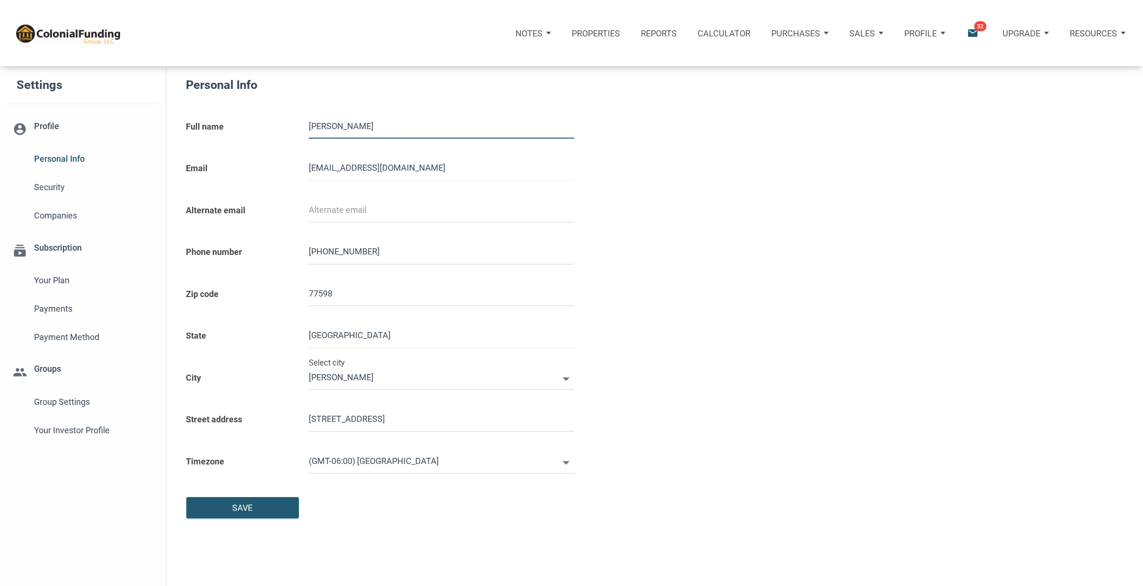
type input "2817230112"
select select
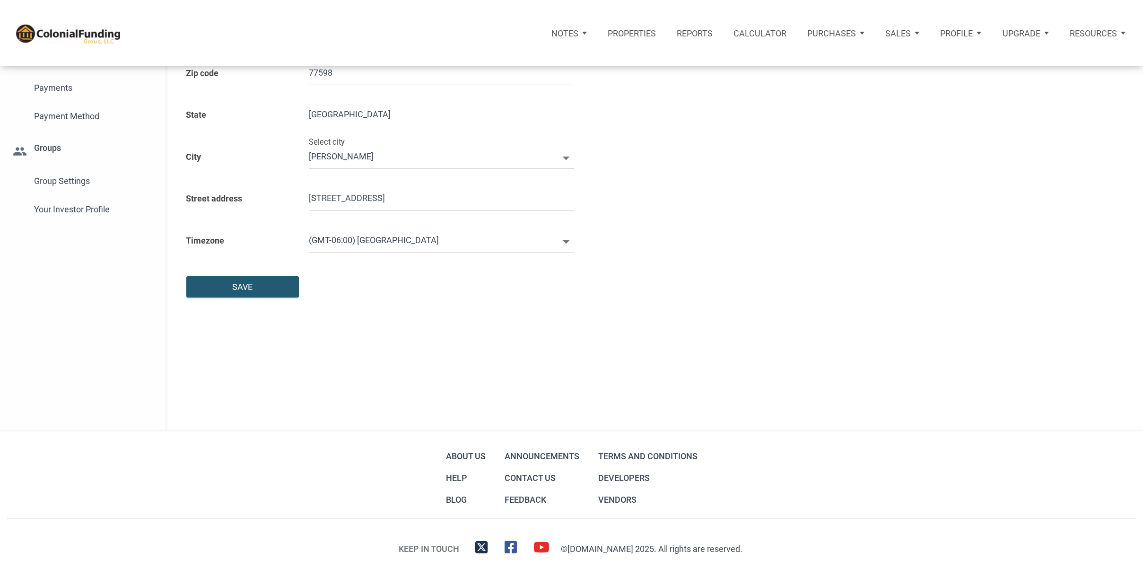
scroll to position [221, 0]
click at [76, 174] on span "Group Settings" at bounding box center [93, 181] width 119 height 17
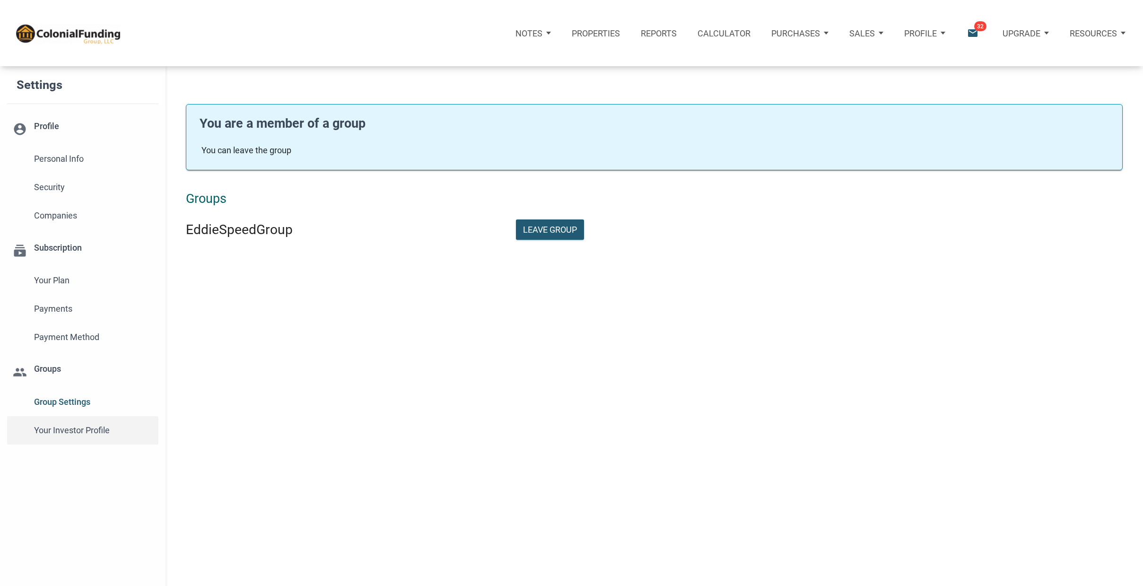
click at [98, 428] on span "Your Investor Profile" at bounding box center [93, 430] width 119 height 17
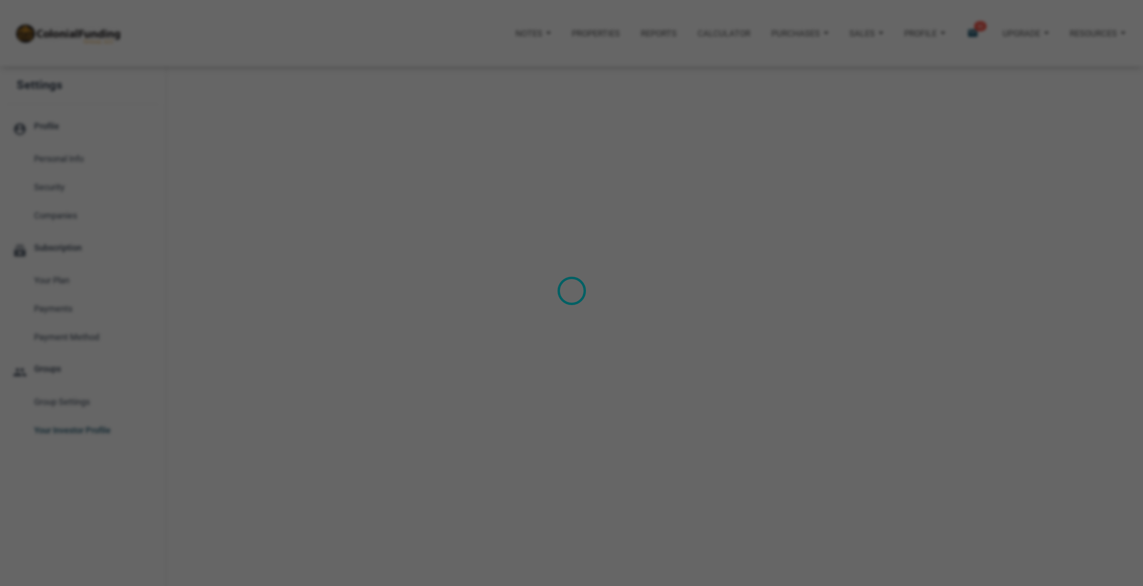
type input "Cash Flow - [DATE] Income"
select select
type input "$ 250,000"
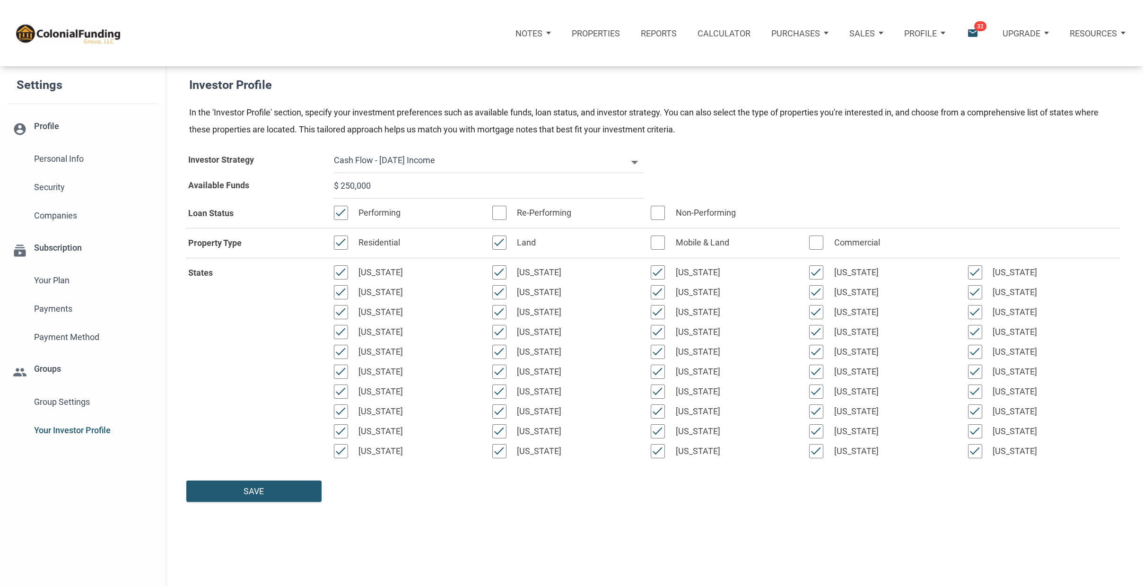
click at [432, 181] on input "$ 250,000" at bounding box center [489, 186] width 310 height 26
select select
type input "$ 25,000"
select select
type input "$ 2,500"
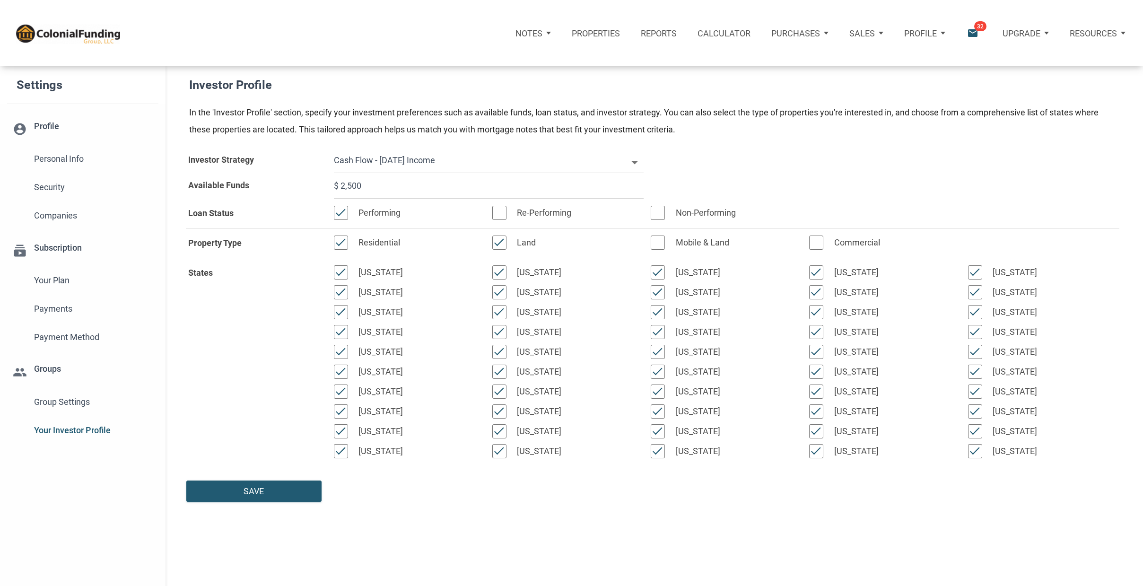
select select
type input "$ 250"
select select
type input "$ 25"
select select
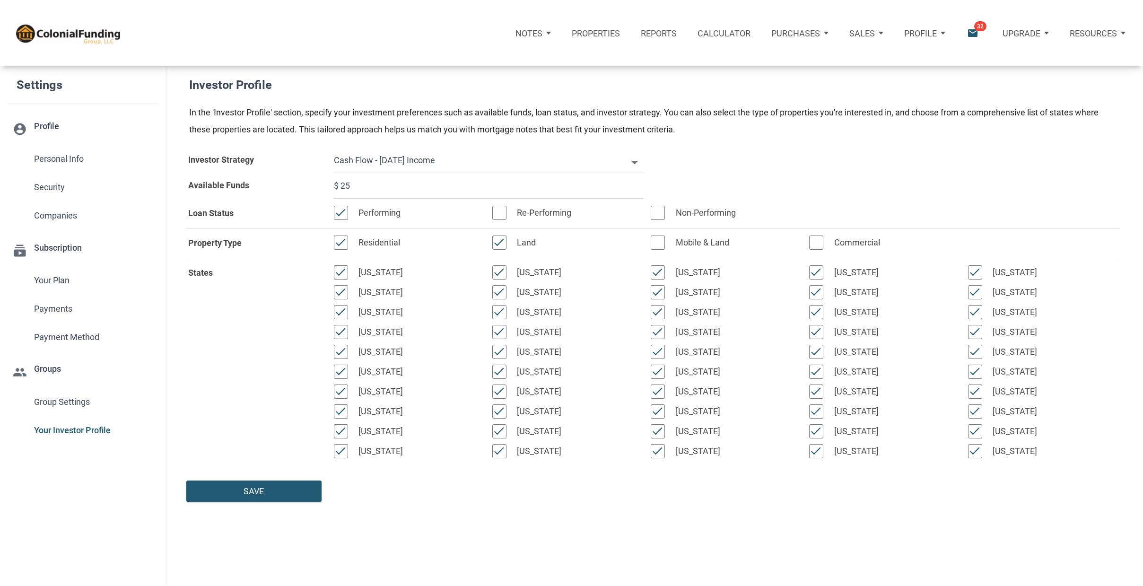
type input "$ 2"
select select
type input "$ 1"
select select
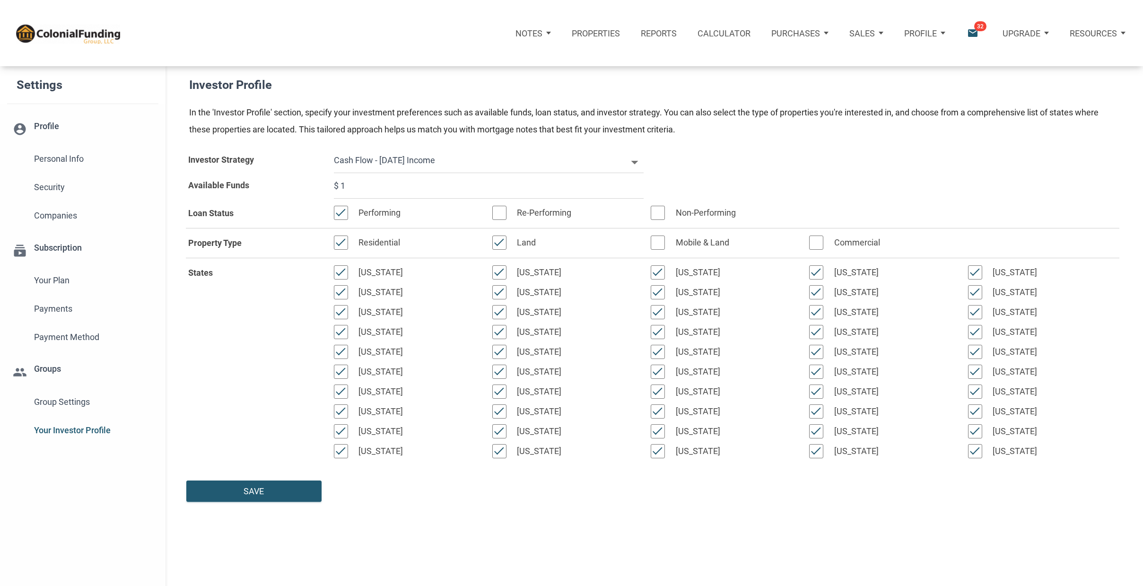
type input "$ 10"
select select
type input "$ 100"
select select
type input "$ 1,000"
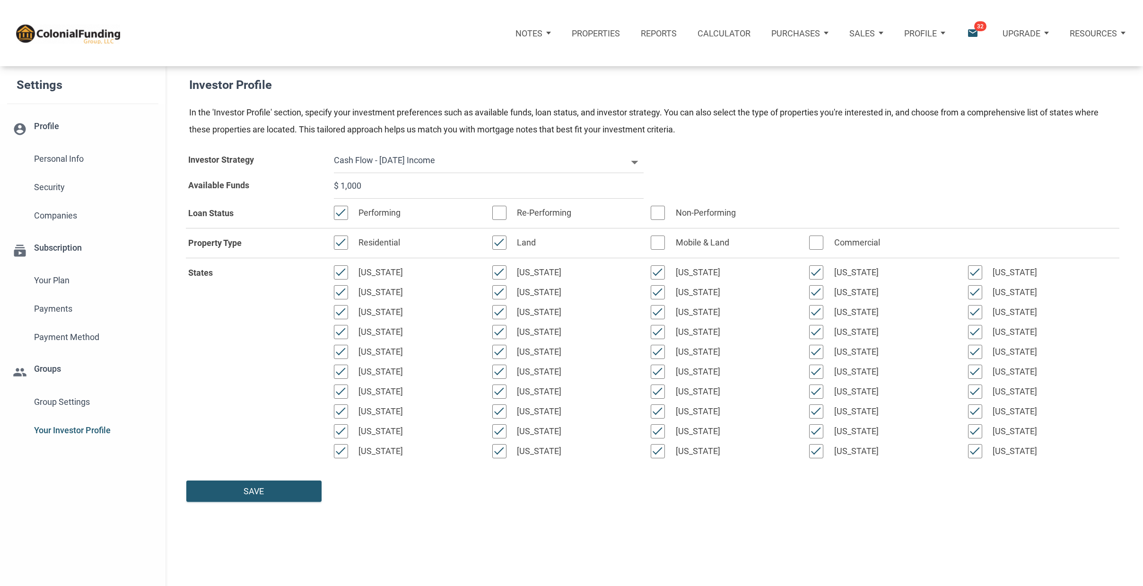
select select
type input "$ 10,000"
select select
type input "$ 100,000"
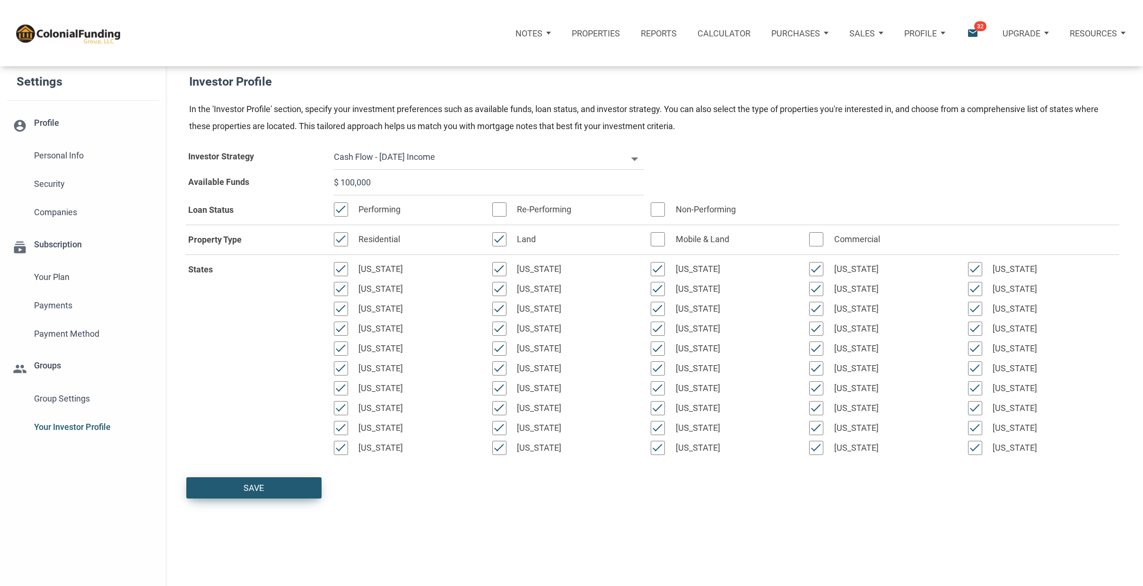
scroll to position [4, 0]
click at [253, 483] on div "Save" at bounding box center [253, 486] width 20 height 13
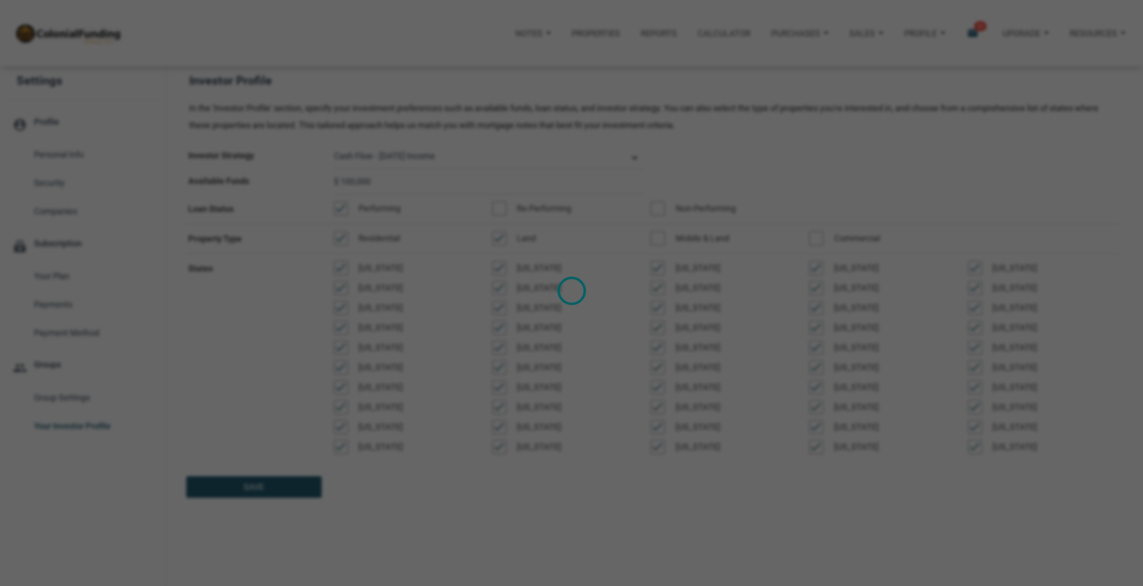
select select
type input "$ 100,000"
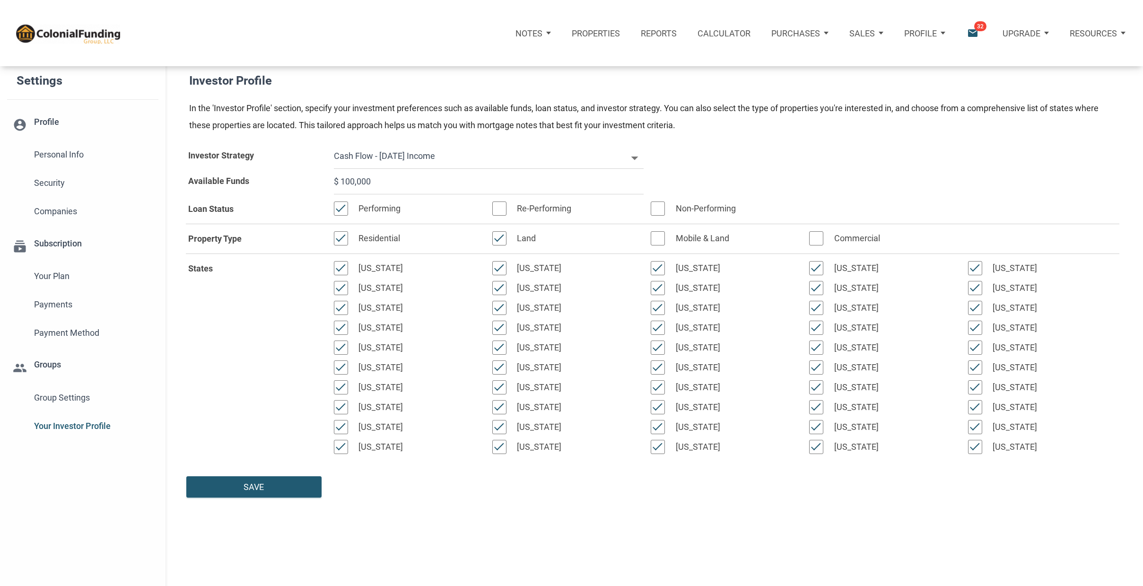
click at [975, 265] on div at bounding box center [975, 268] width 14 height 14
select select
type input "$ 100,000"
click at [975, 364] on div at bounding box center [975, 367] width 14 height 14
select select
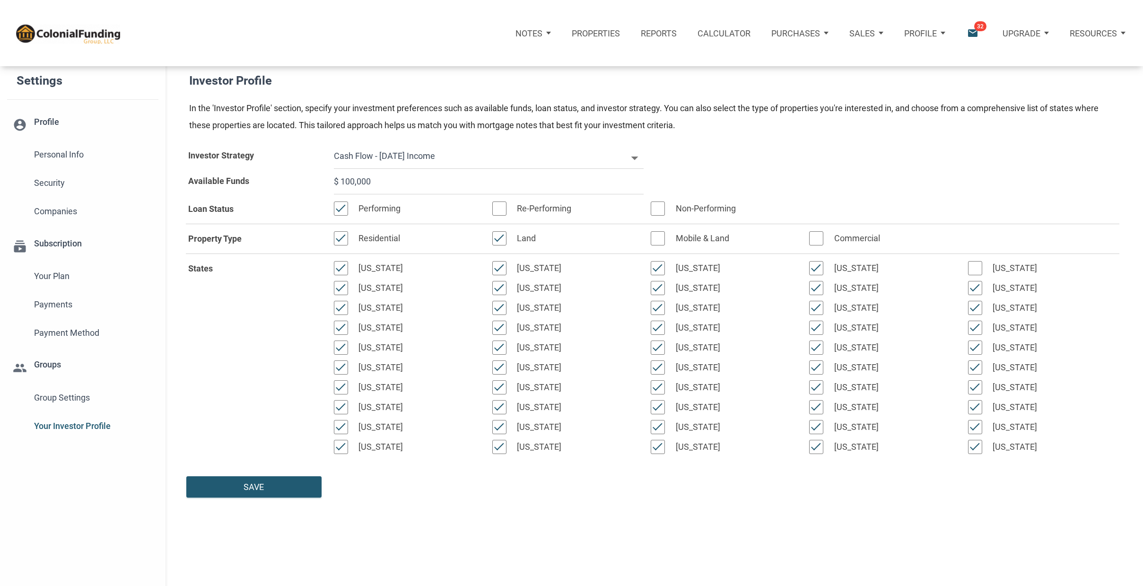
type input "$ 100,000"
click at [497, 384] on div at bounding box center [499, 387] width 14 height 14
select select
type input "$ 100,000"
click at [268, 485] on div "Save" at bounding box center [254, 487] width 134 height 20
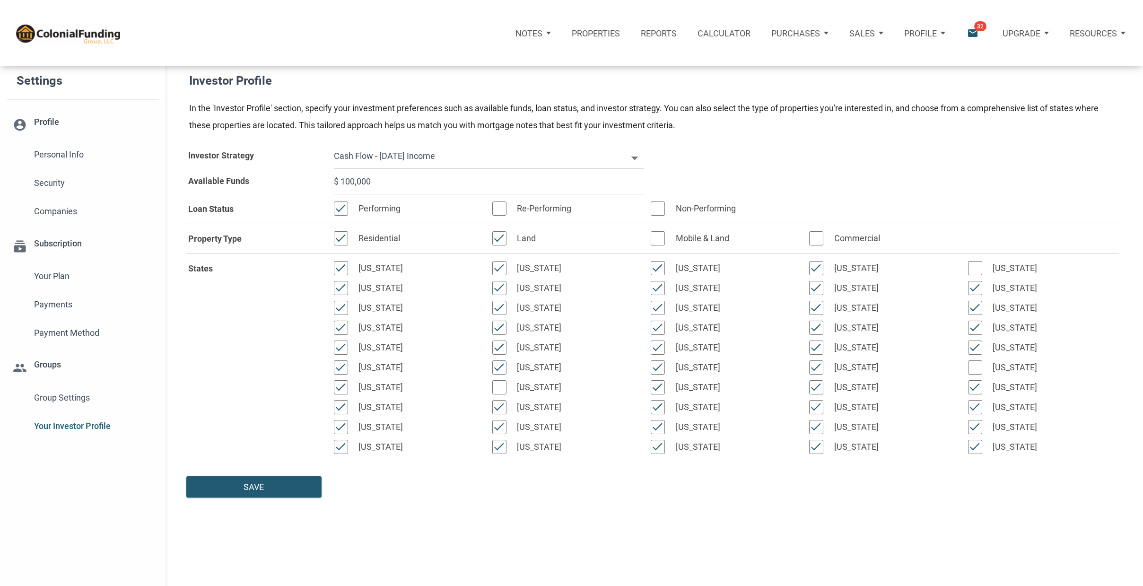
select select
type input "$ 100,000"
click at [972, 30] on icon "email" at bounding box center [972, 33] width 13 height 13
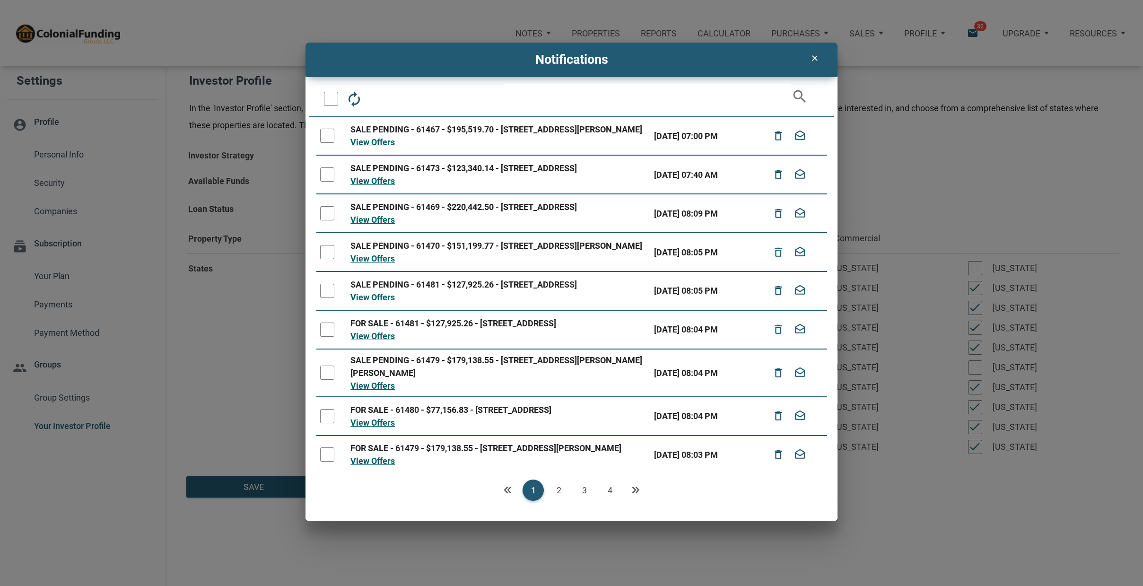
click at [328, 140] on div at bounding box center [327, 136] width 14 height 14
click at [610, 489] on link "4" at bounding box center [609, 489] width 21 height 21
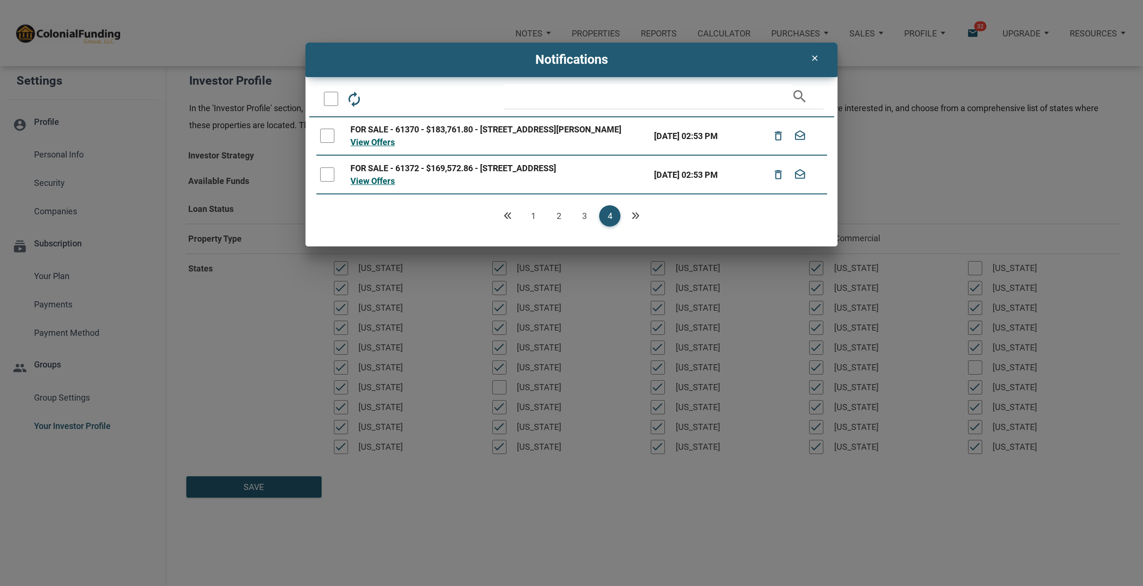
click at [324, 172] on div at bounding box center [327, 174] width 14 height 14
click at [324, 131] on div at bounding box center [327, 136] width 14 height 14
click at [377, 100] on icon "delete_outline" at bounding box center [379, 98] width 17 height 17
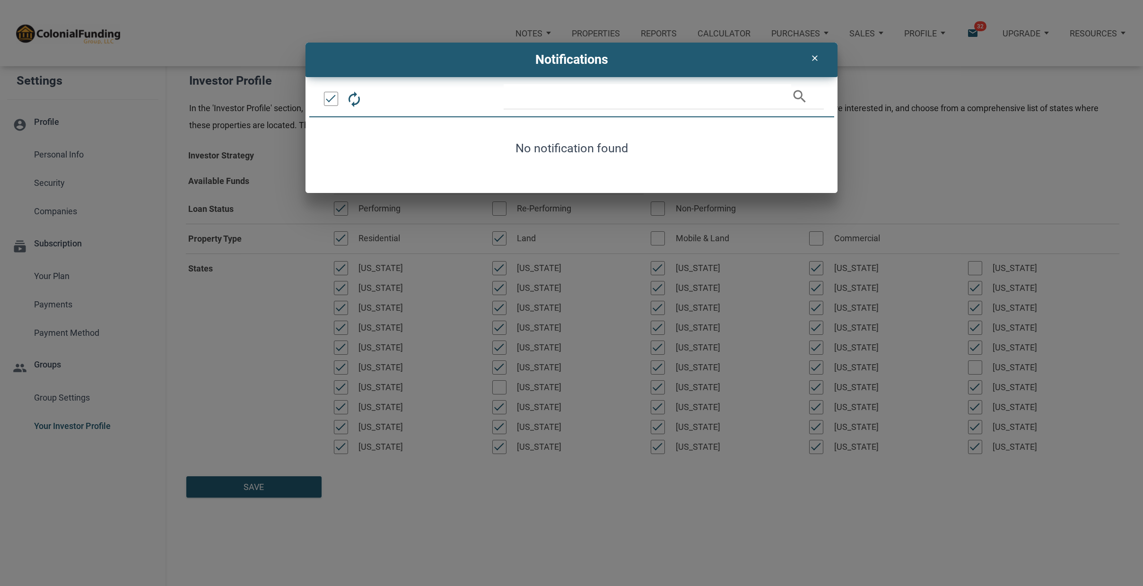
click at [813, 57] on icon "clear" at bounding box center [813, 57] width 11 height 9
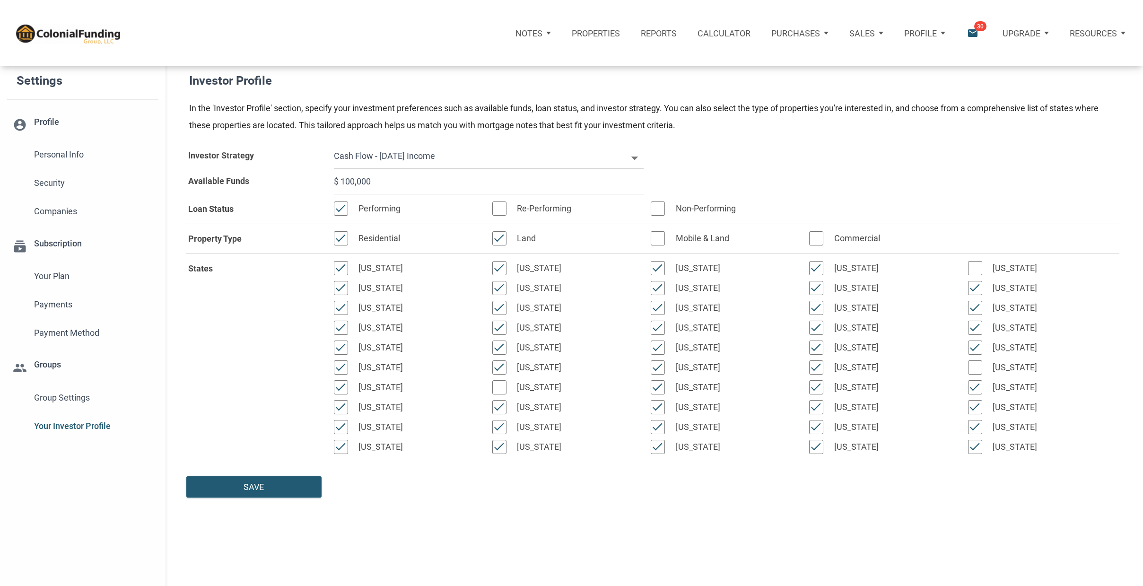
click at [978, 30] on span "30" at bounding box center [980, 26] width 12 height 10
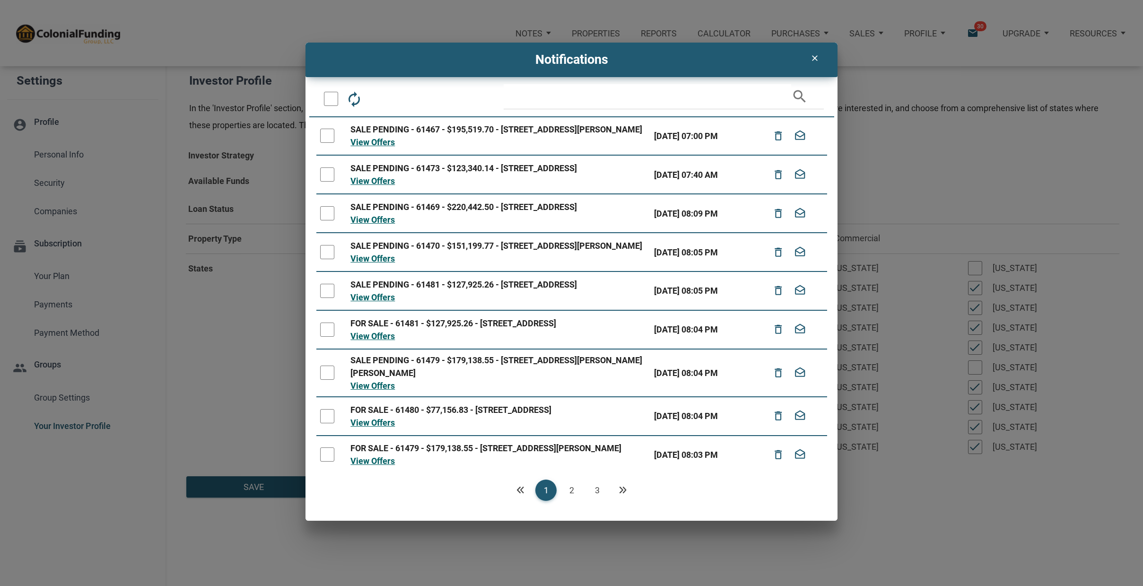
click at [596, 487] on link "3" at bounding box center [596, 489] width 21 height 21
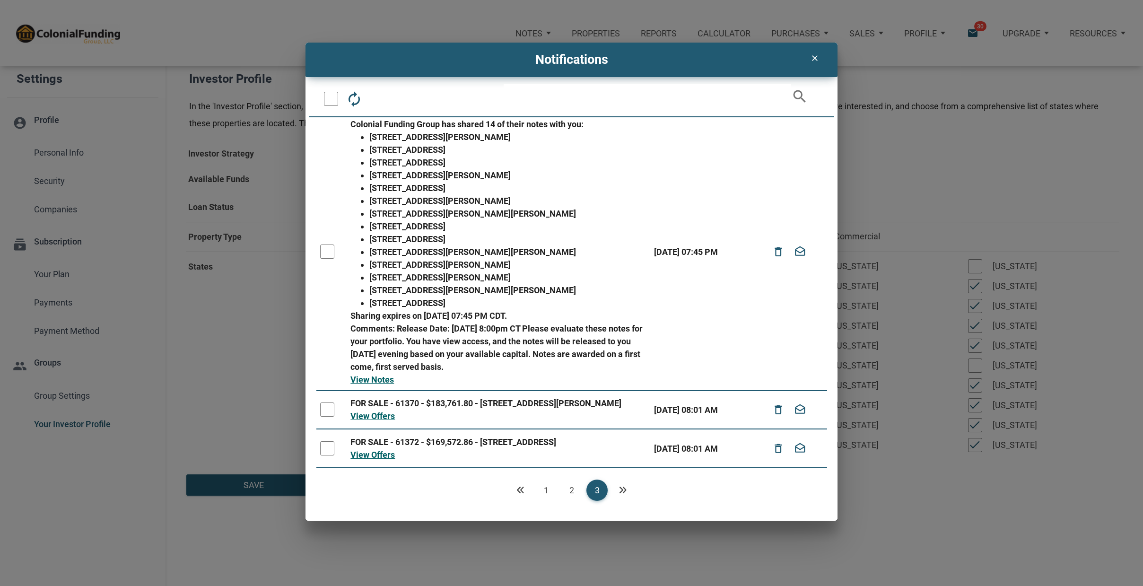
scroll to position [275, 0]
click at [383, 414] on link "View Offers" at bounding box center [372, 416] width 44 height 10
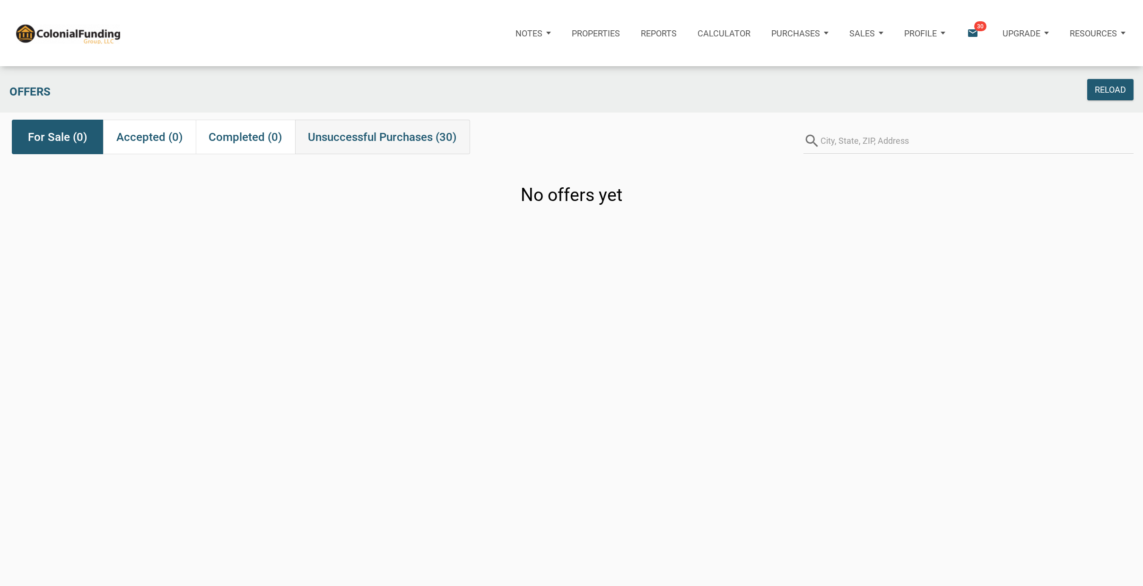
click at [386, 137] on span "Unsuccessful Purchases (30)" at bounding box center [382, 137] width 149 height 17
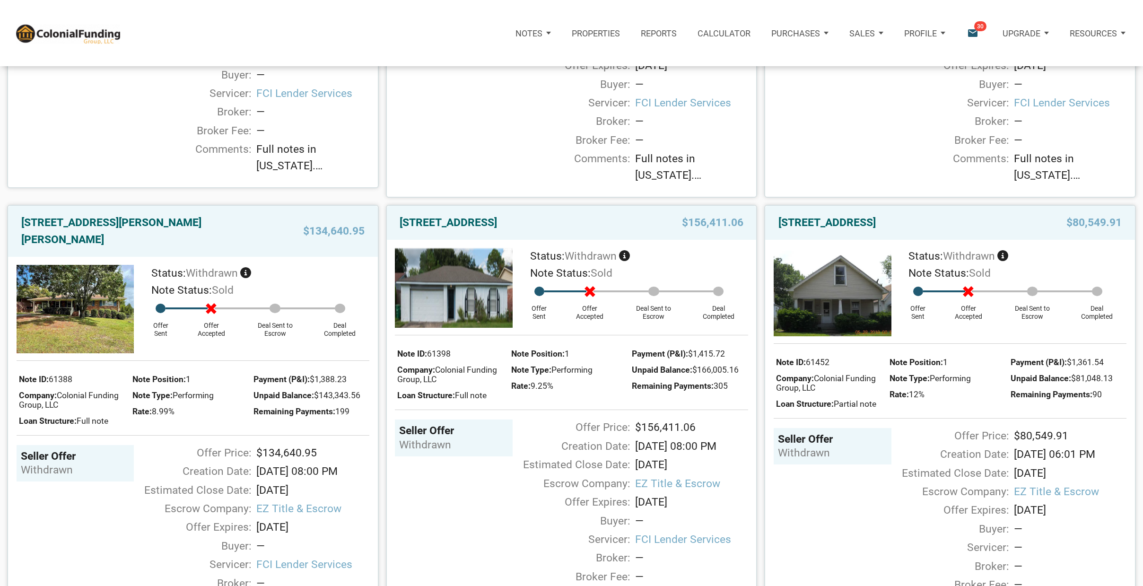
scroll to position [3513, 0]
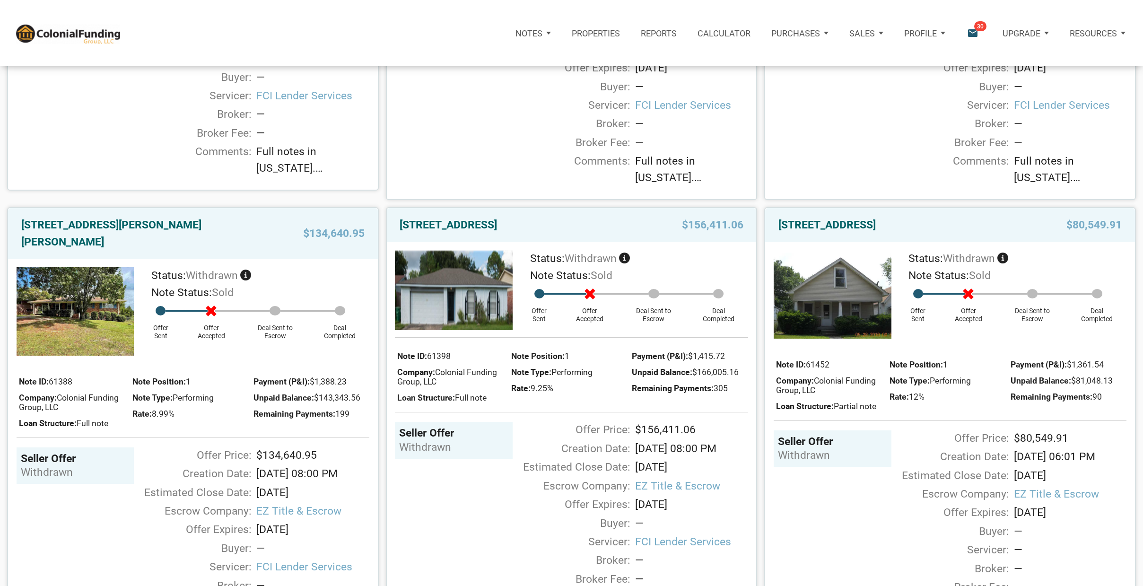
click at [294, 104] on span "FCI Lender Services" at bounding box center [312, 96] width 113 height 16
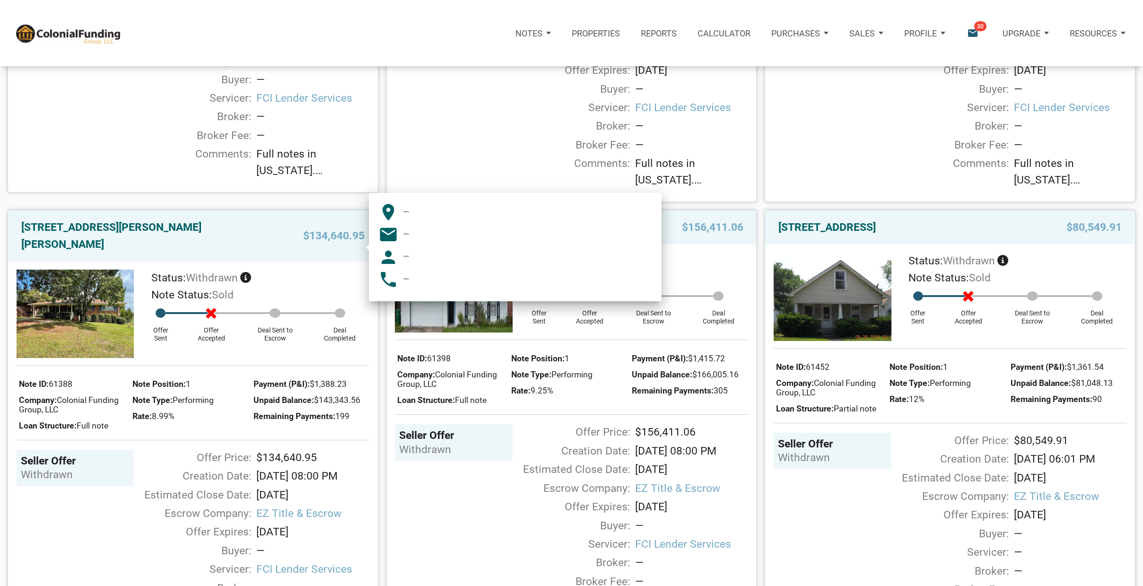
scroll to position [3511, 0]
click at [323, 51] on span "EZ Title & Escrow" at bounding box center [312, 43] width 113 height 16
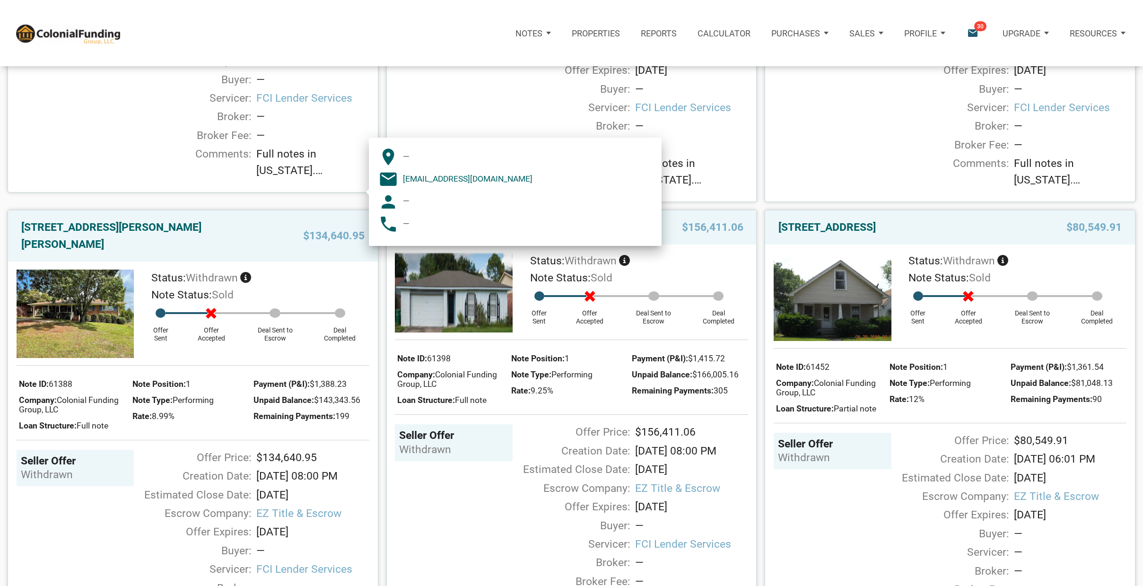
click at [108, 173] on div "Seller Offer withdrawn" at bounding box center [76, 75] width 118 height 194
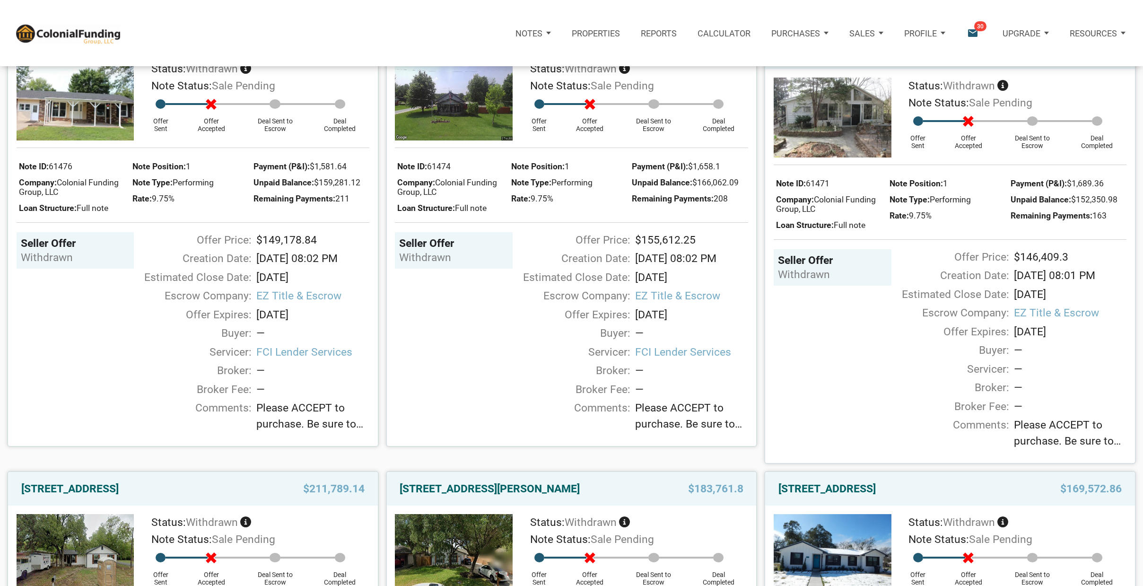
scroll to position [1495, 0]
click at [1126, 30] on div "Resources" at bounding box center [1097, 33] width 77 height 34
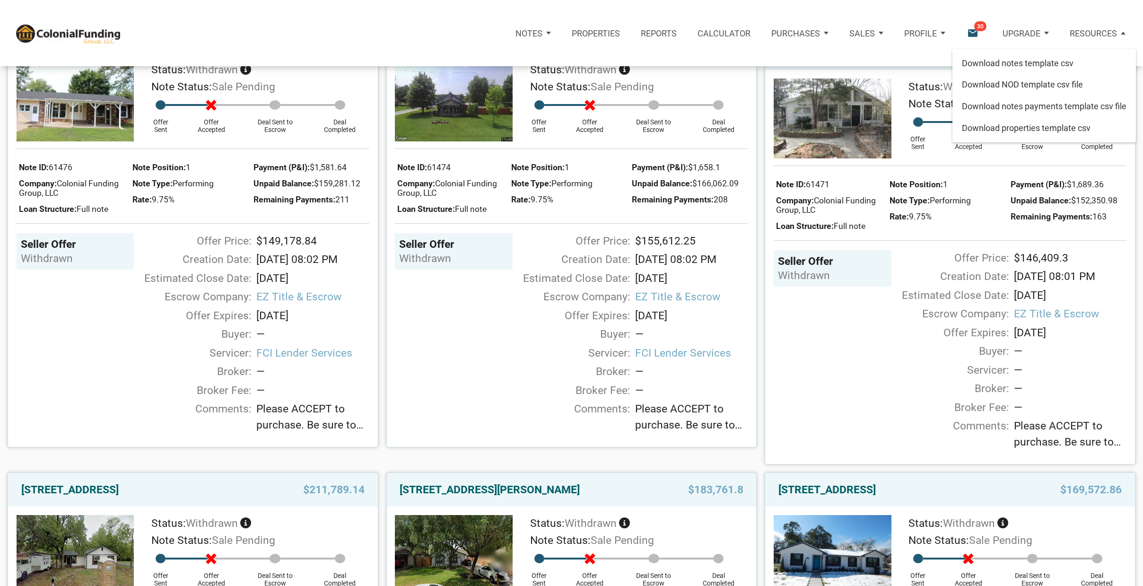
click at [1048, 29] on div "Upgrade" at bounding box center [1025, 33] width 67 height 34
click at [561, 49] on div "Sales" at bounding box center [533, 33] width 56 height 34
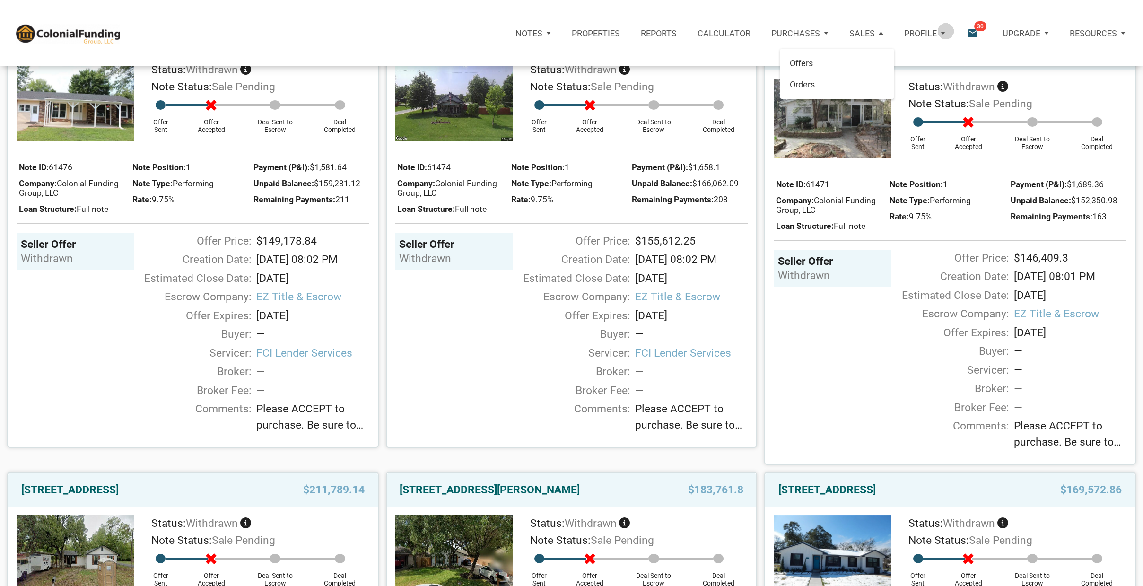
click at [945, 31] on div "Profile" at bounding box center [924, 33] width 62 height 34
drag, startPoint x: 822, startPoint y: 33, endPoint x: 771, endPoint y: 35, distance: 51.1
click at [561, 33] on div "Purchases" at bounding box center [533, 33] width 56 height 34
